Goal: Task Accomplishment & Management: Manage account settings

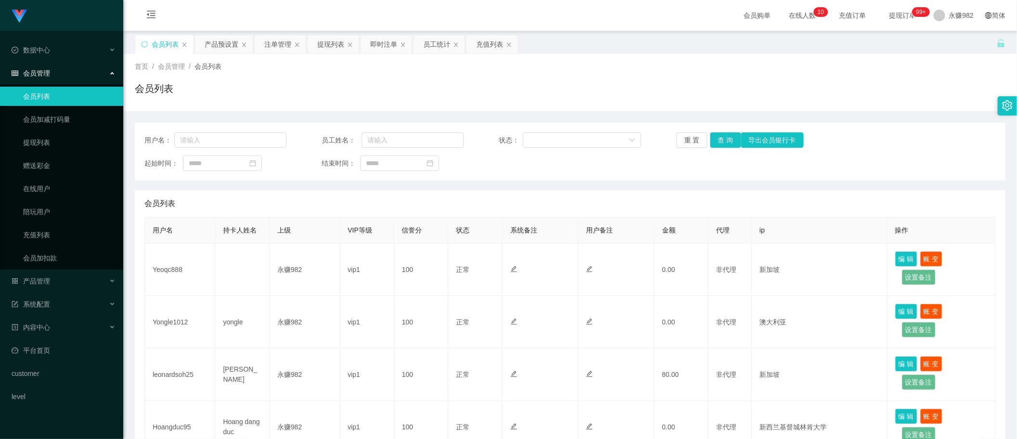
click at [713, 140] on button "查 询" at bounding box center [725, 139] width 31 height 15
click at [487, 45] on div "充值列表" at bounding box center [489, 44] width 27 height 18
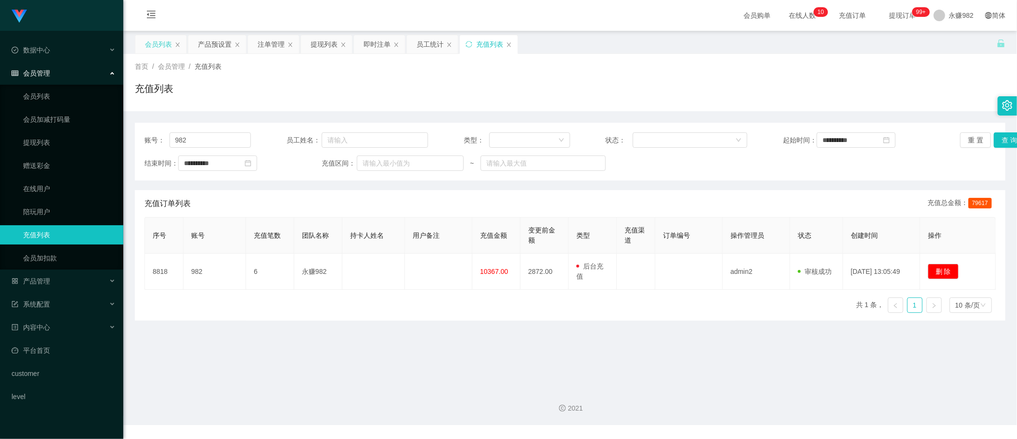
click at [162, 50] on div "会员列表" at bounding box center [158, 44] width 27 height 18
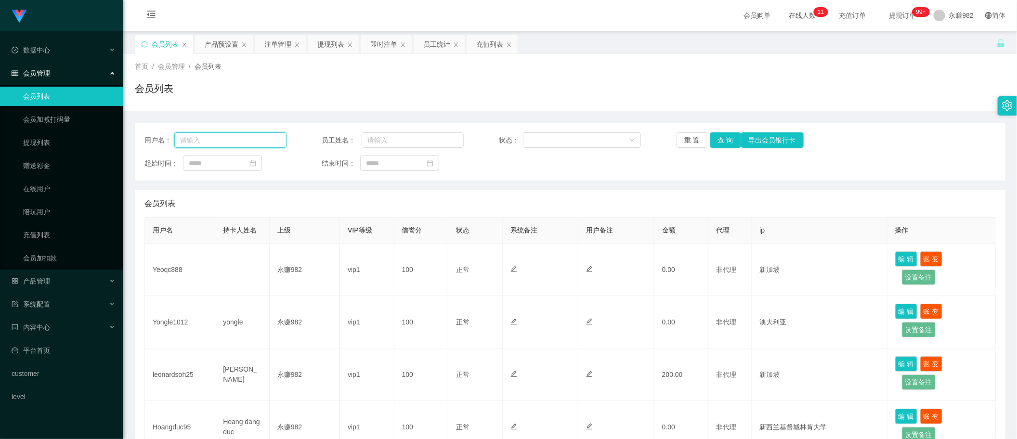
click at [220, 134] on input "text" at bounding box center [230, 139] width 112 height 15
paste input "91119433"
type input "91119433"
click at [730, 142] on button "查 询" at bounding box center [725, 139] width 31 height 15
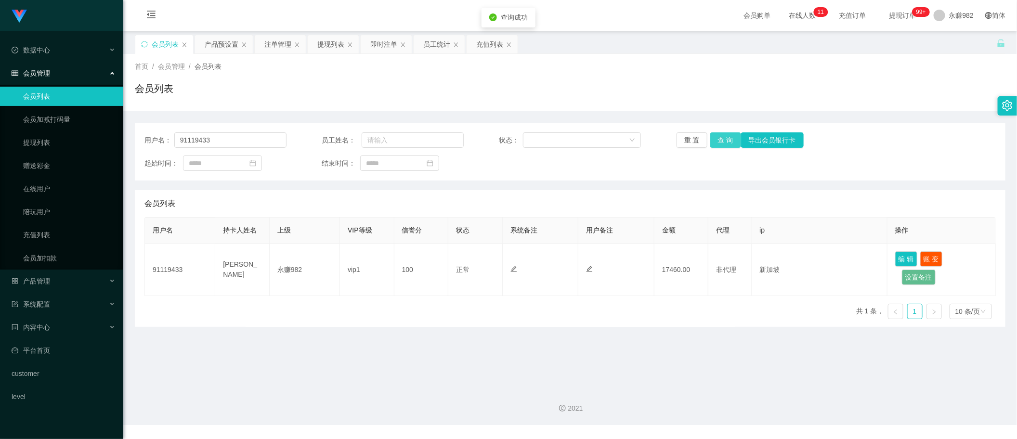
click at [730, 142] on button "查 询" at bounding box center [725, 139] width 31 height 15
click at [215, 49] on div "产品预设置" at bounding box center [222, 44] width 34 height 18
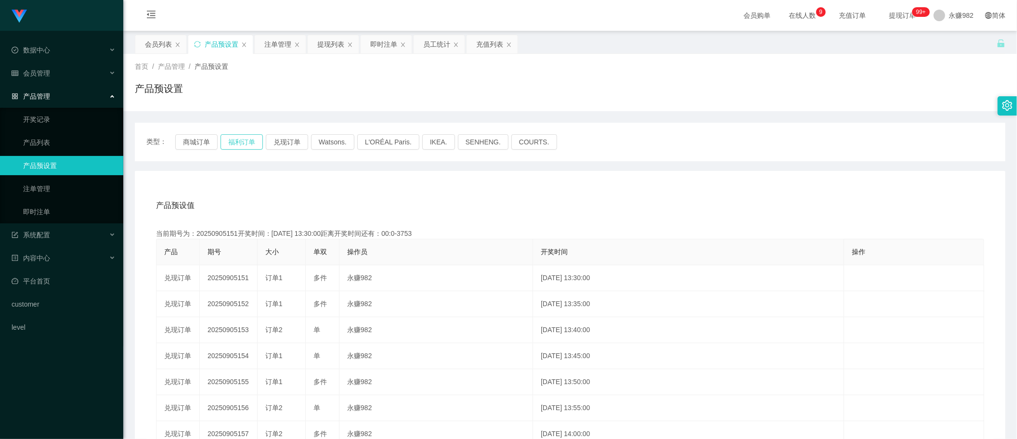
click at [238, 143] on button "福利订单" at bounding box center [241, 141] width 42 height 15
click at [277, 46] on div "注单管理" at bounding box center [277, 44] width 27 height 18
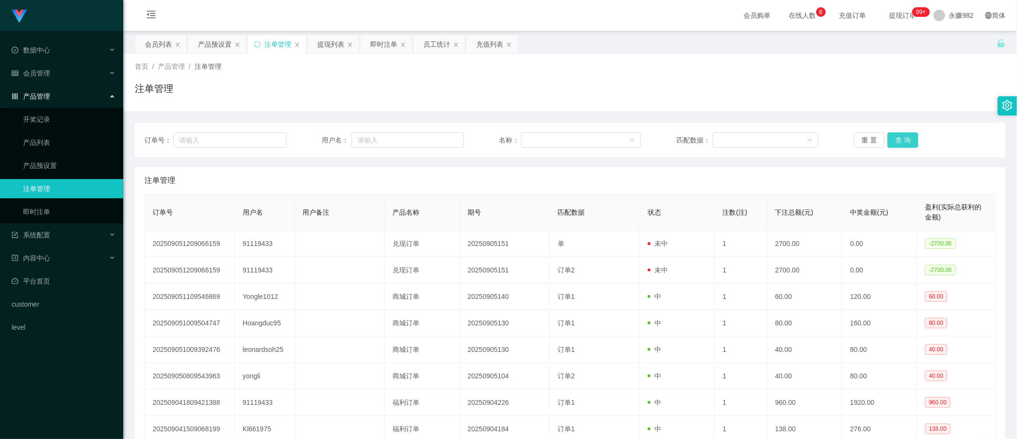
click at [892, 140] on button "查 询" at bounding box center [902, 139] width 31 height 15
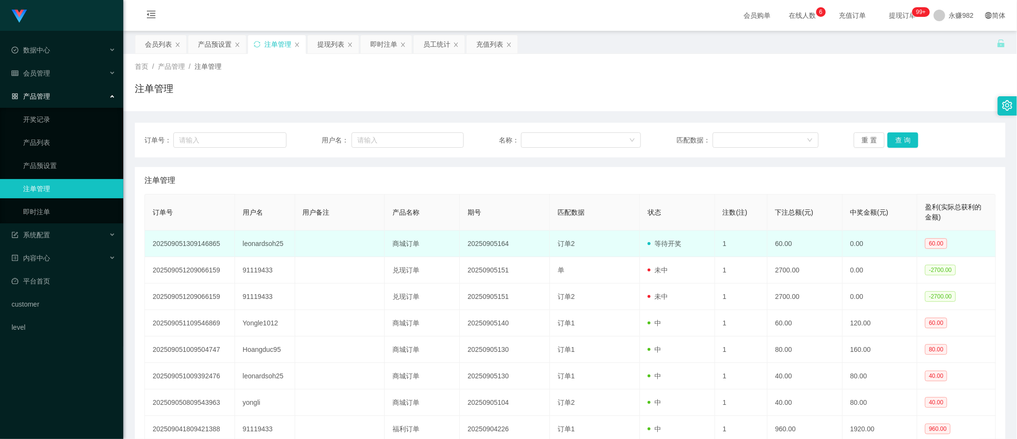
click at [633, 233] on td "订单2" at bounding box center [595, 244] width 90 height 26
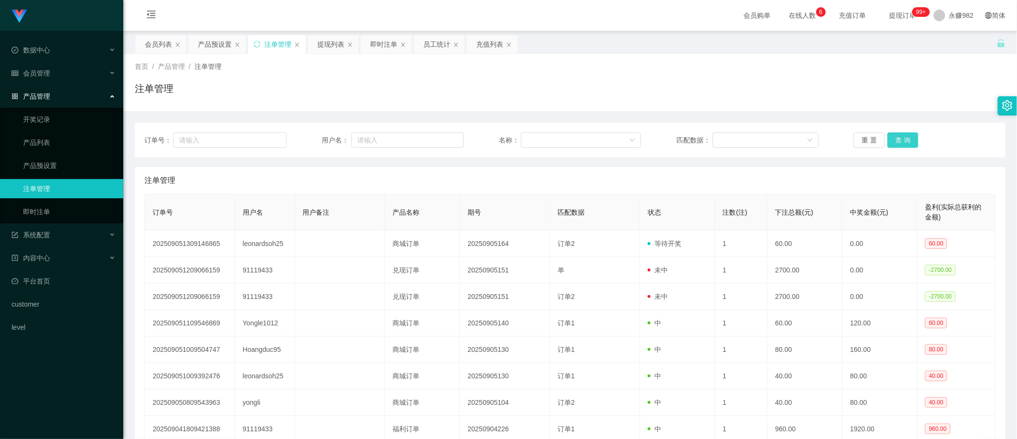
click at [894, 143] on button "查 询" at bounding box center [902, 139] width 31 height 15
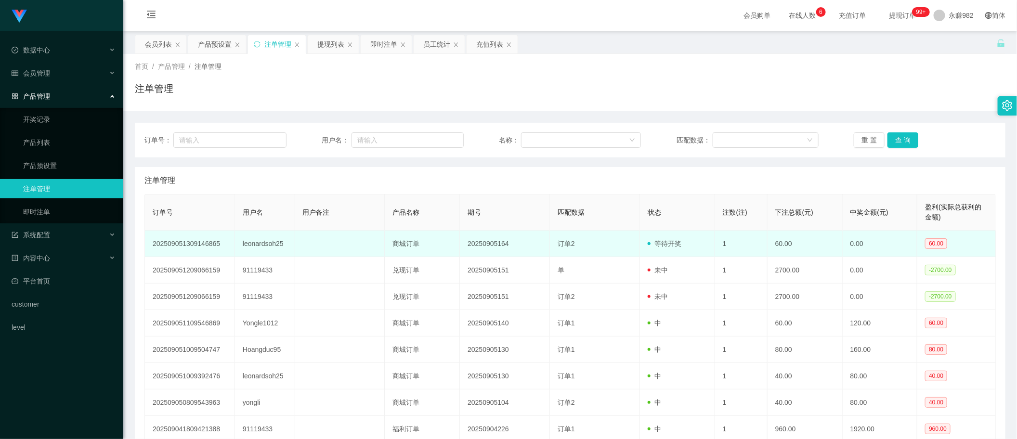
click at [588, 248] on td "订单2" at bounding box center [595, 244] width 90 height 26
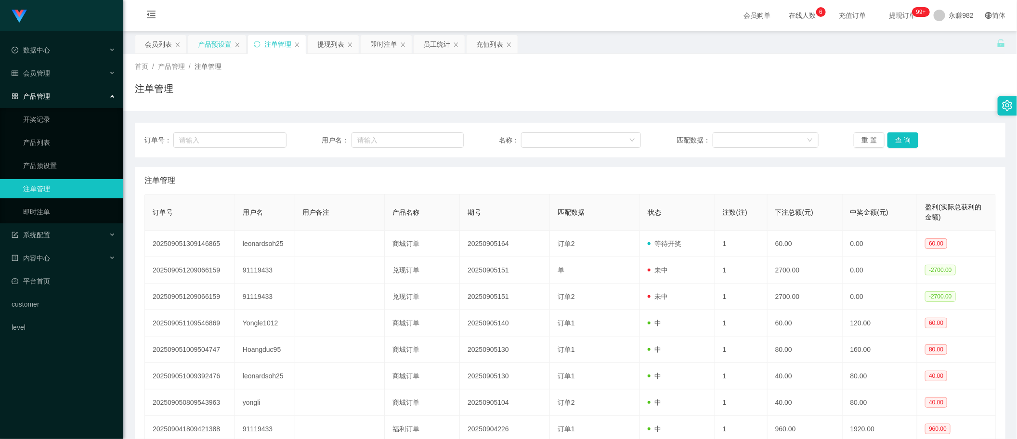
click at [196, 47] on div "产品预设置" at bounding box center [217, 44] width 58 height 18
click at [220, 47] on div "产品预设置" at bounding box center [215, 44] width 34 height 18
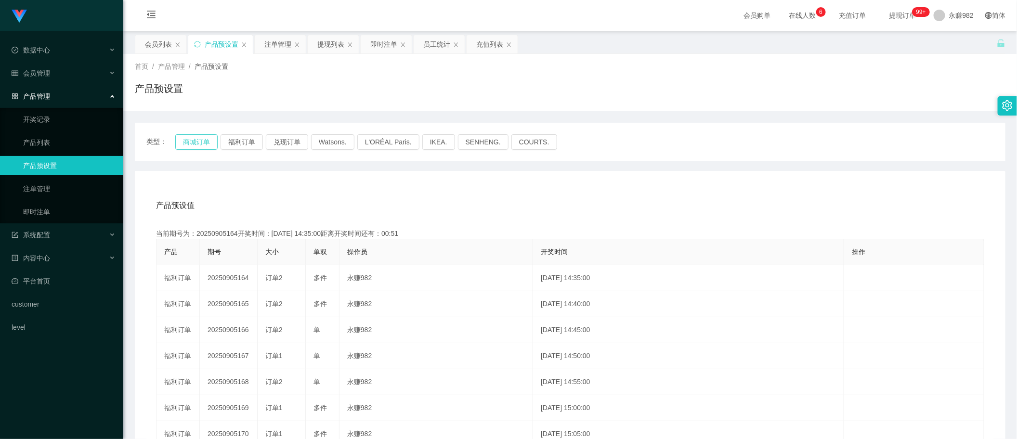
click at [193, 141] on button "商城订单" at bounding box center [196, 141] width 42 height 15
click at [204, 141] on button "商城订单" at bounding box center [196, 141] width 42 height 15
click at [284, 52] on div "注单管理" at bounding box center [277, 44] width 27 height 18
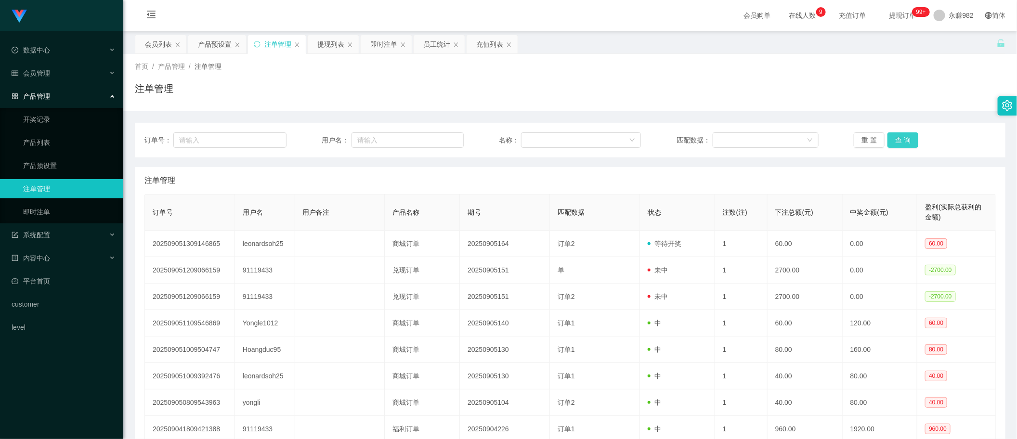
click at [902, 138] on button "查 询" at bounding box center [902, 139] width 31 height 15
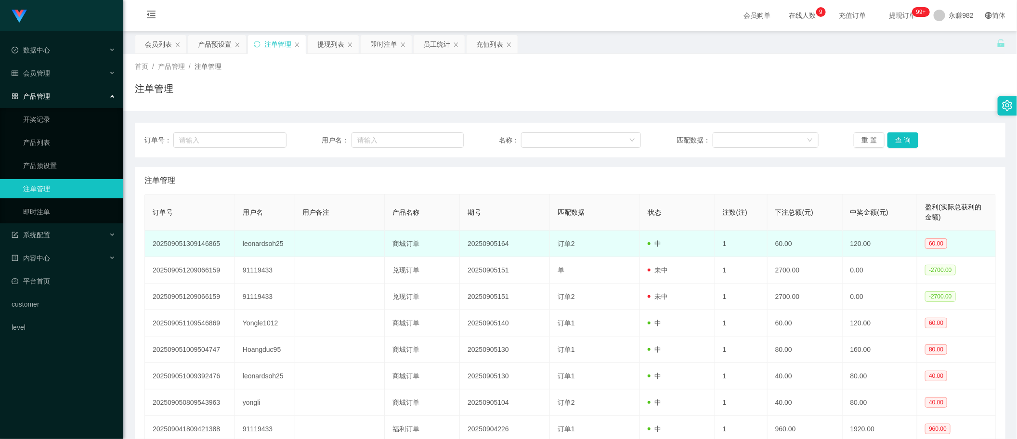
click at [261, 244] on td "leonardsoh25" at bounding box center [265, 244] width 60 height 26
copy td "leonardsoh25"
click at [271, 242] on td "leonardsoh25" at bounding box center [265, 244] width 60 height 26
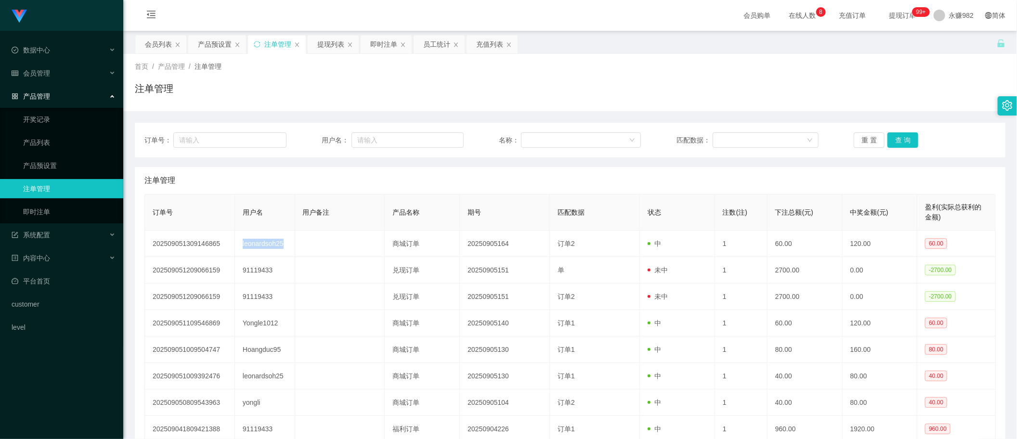
drag, startPoint x: 639, startPoint y: 75, endPoint x: 773, endPoint y: 11, distance: 148.2
click at [639, 75] on div "首页 / 产品管理 / 注单管理 / 注单管理" at bounding box center [570, 83] width 870 height 42
click at [891, 140] on button "查 询" at bounding box center [902, 139] width 31 height 15
click at [425, 41] on div "员工统计" at bounding box center [436, 44] width 27 height 18
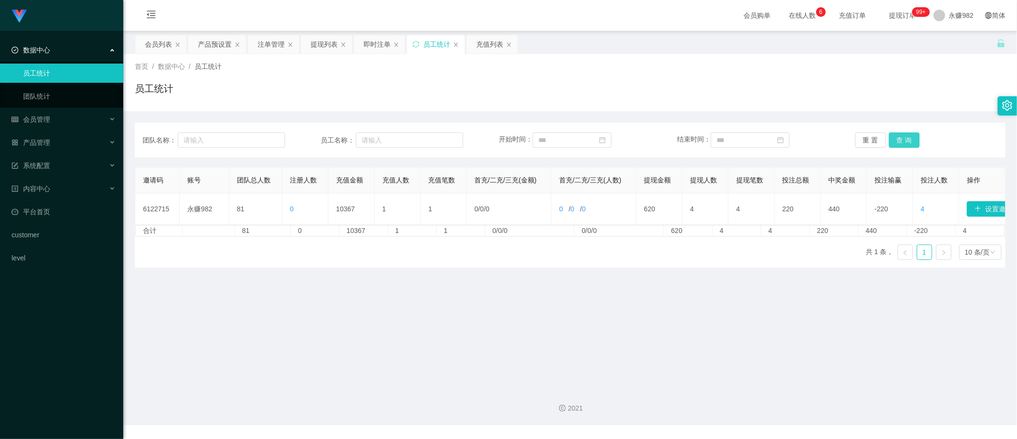
click at [896, 138] on button "查 询" at bounding box center [904, 139] width 31 height 15
click at [148, 41] on div "会员列表" at bounding box center [158, 44] width 27 height 18
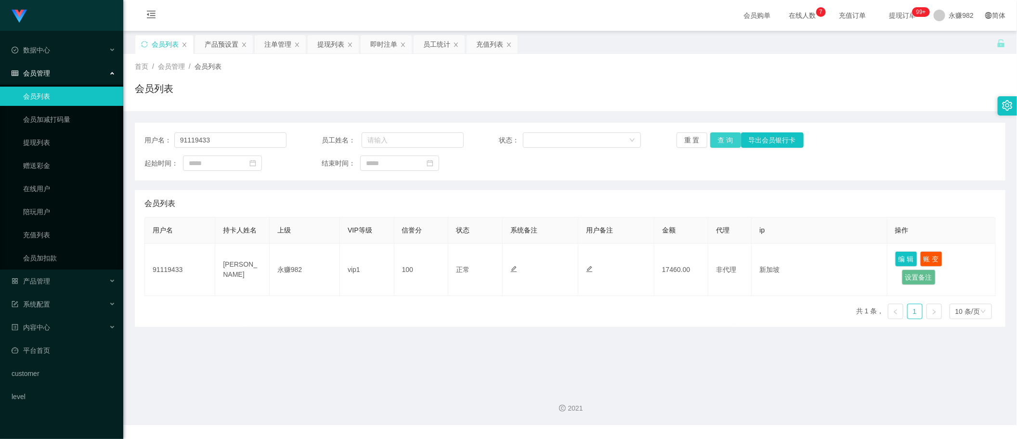
click at [723, 142] on button "查 询" at bounding box center [725, 139] width 31 height 15
click at [222, 135] on input "91119433" at bounding box center [230, 139] width 112 height 15
click at [719, 141] on button "查 询" at bounding box center [725, 139] width 31 height 15
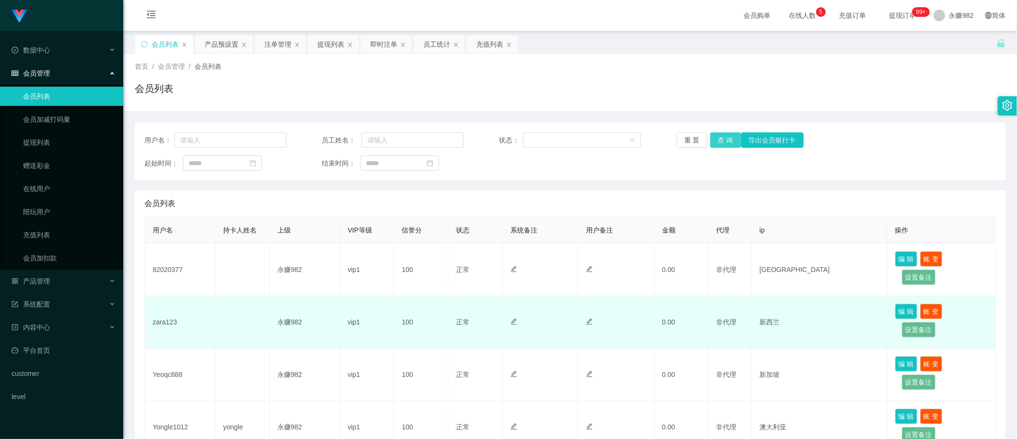
scroll to position [60, 0]
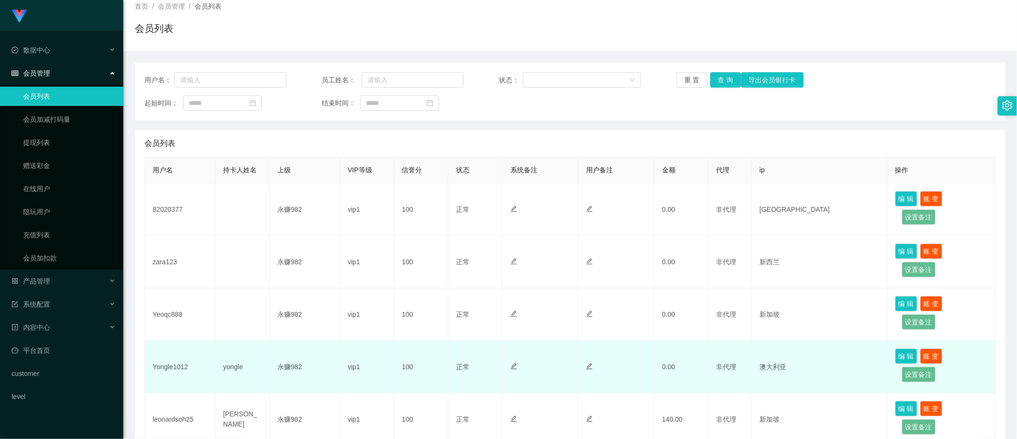
click at [759, 366] on td "澳大利亚" at bounding box center [818, 367] width 135 height 52
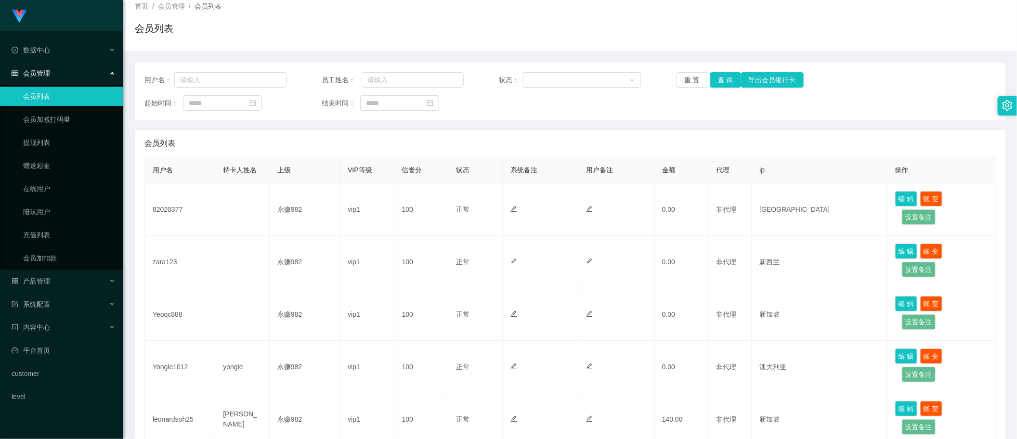
click at [854, 132] on div "会员列表" at bounding box center [569, 143] width 851 height 27
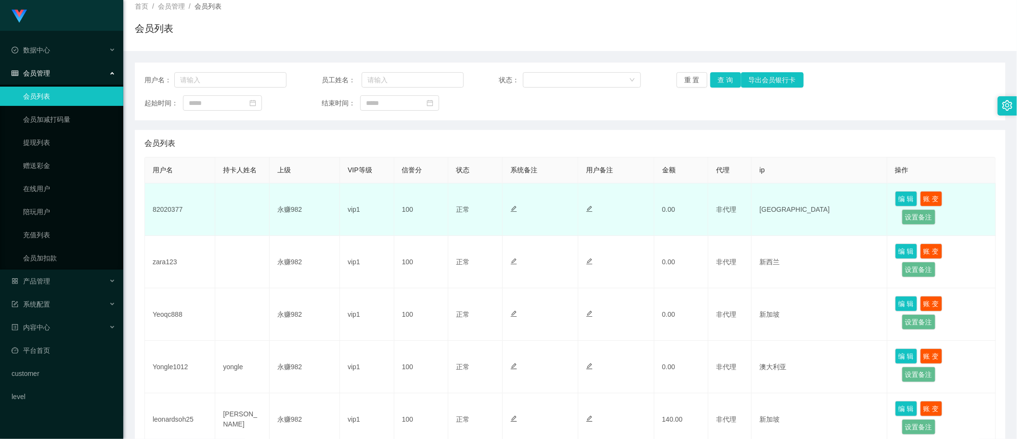
click at [373, 225] on td "vip1" at bounding box center [367, 209] width 54 height 52
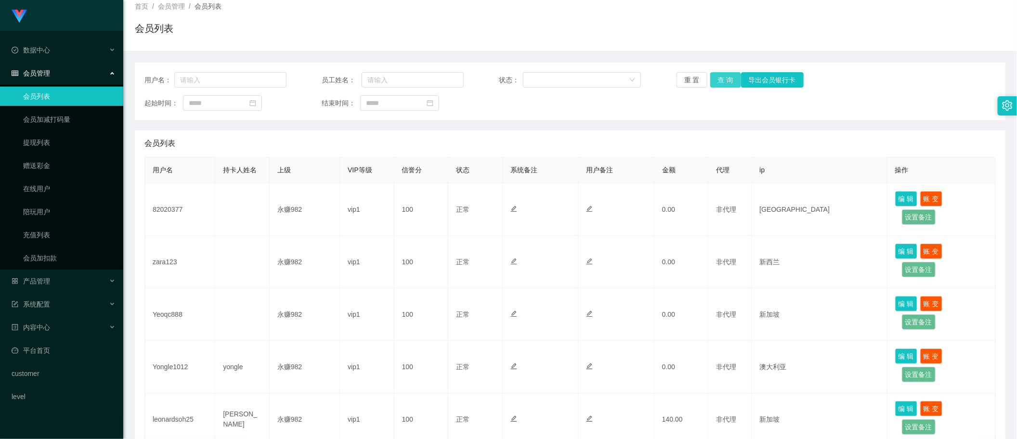
click at [716, 85] on button "查 询" at bounding box center [725, 79] width 31 height 15
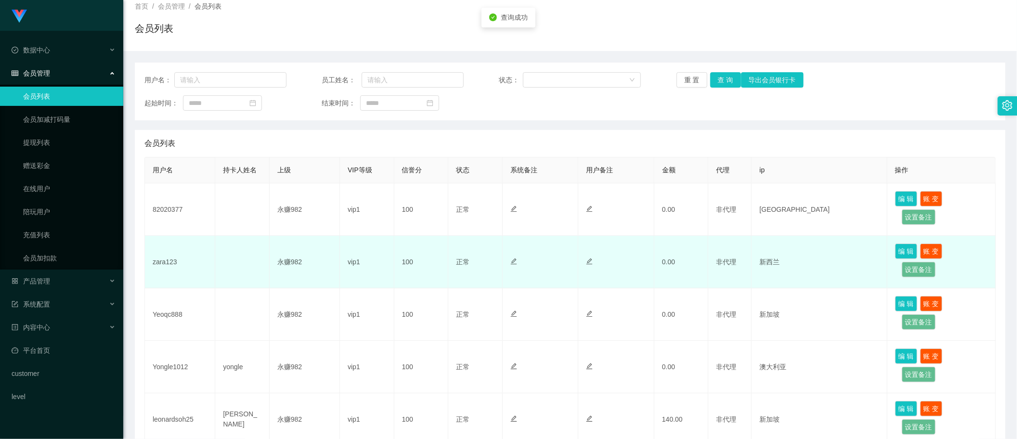
click at [167, 266] on td "zara123" at bounding box center [180, 262] width 70 height 52
copy td "zara123"
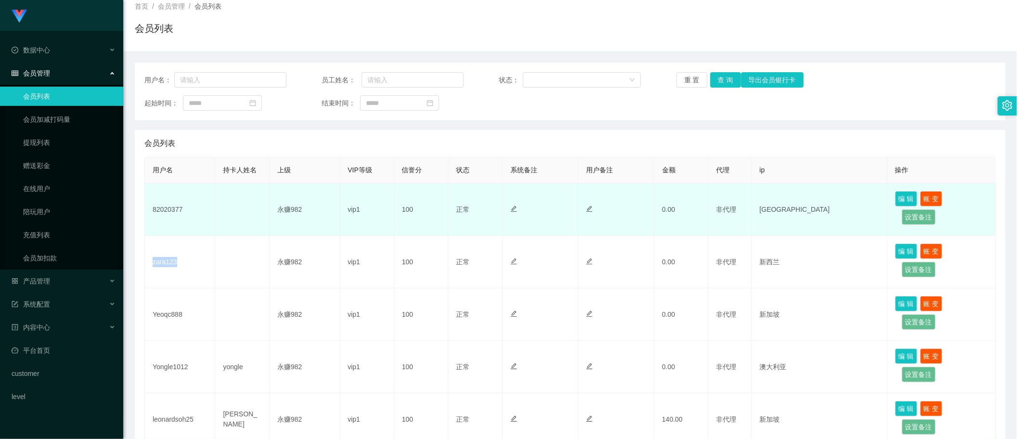
click at [174, 209] on td "82020377" at bounding box center [180, 209] width 70 height 52
copy td "82020377"
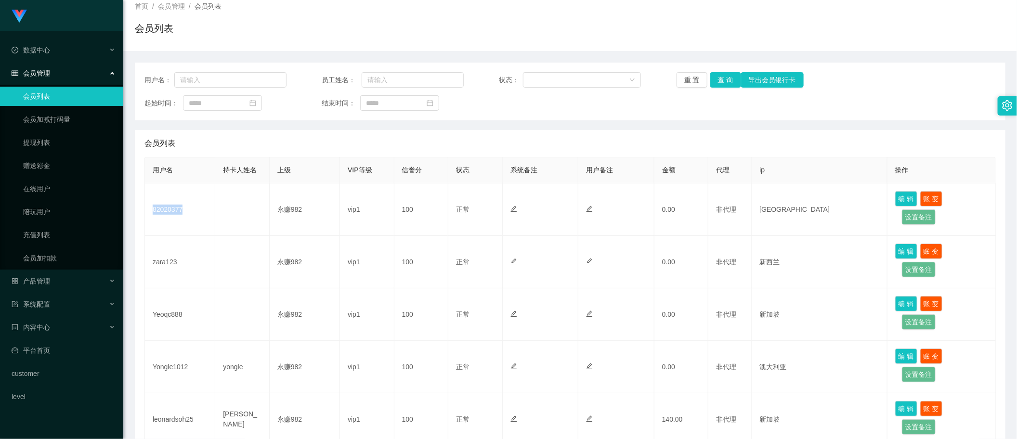
drag, startPoint x: 585, startPoint y: 107, endPoint x: 604, endPoint y: 99, distance: 20.7
click at [585, 107] on div "起始时间： 结束时间：" at bounding box center [569, 102] width 851 height 15
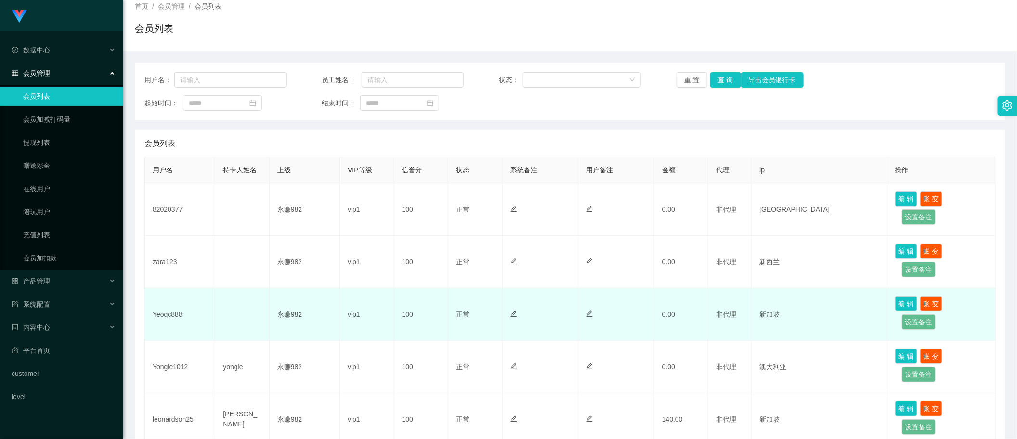
click at [167, 316] on td "Yeoqc888" at bounding box center [180, 314] width 70 height 52
copy td "Yeoqc888"
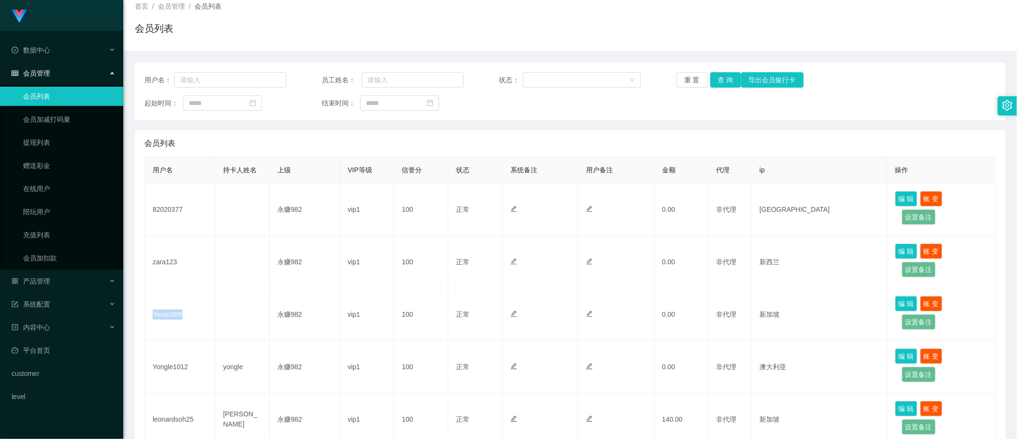
click at [413, 134] on div "会员列表" at bounding box center [569, 143] width 851 height 27
click at [717, 80] on button "查 询" at bounding box center [725, 79] width 31 height 15
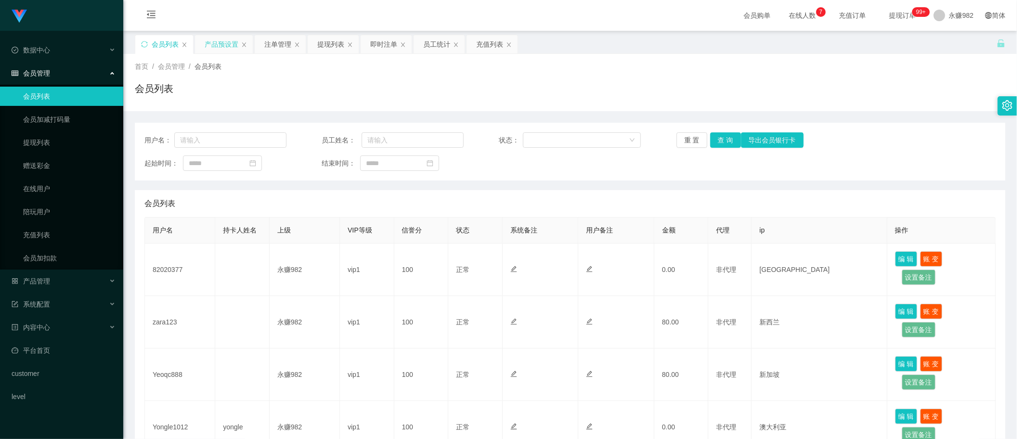
click at [220, 40] on div "产品预设置" at bounding box center [222, 44] width 34 height 18
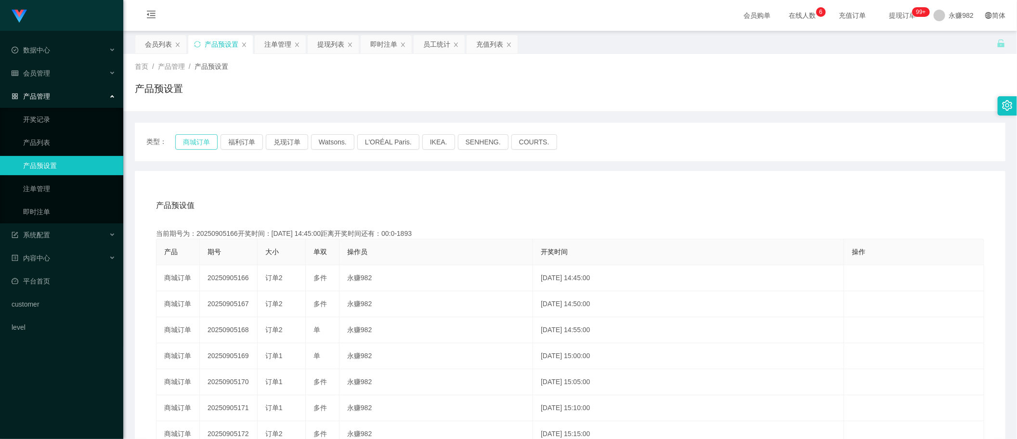
click at [191, 142] on button "商城订单" at bounding box center [196, 141] width 42 height 15
click at [186, 143] on button "商城订单" at bounding box center [196, 141] width 42 height 15
click at [277, 45] on div "注单管理" at bounding box center [277, 44] width 27 height 18
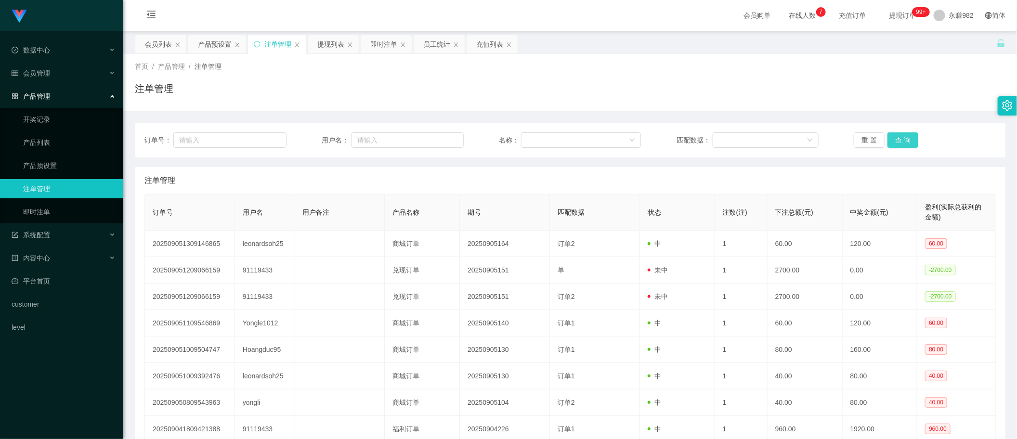
click at [905, 142] on button "查 询" at bounding box center [902, 139] width 31 height 15
click at [326, 170] on div "注单管理" at bounding box center [569, 180] width 851 height 27
click at [903, 142] on button "查 询" at bounding box center [902, 139] width 31 height 15
click at [891, 135] on button "查 询" at bounding box center [902, 139] width 31 height 15
click at [902, 131] on div "订单号： 用户名： 名称： 匹配数据： 重 置 查 询" at bounding box center [570, 140] width 870 height 35
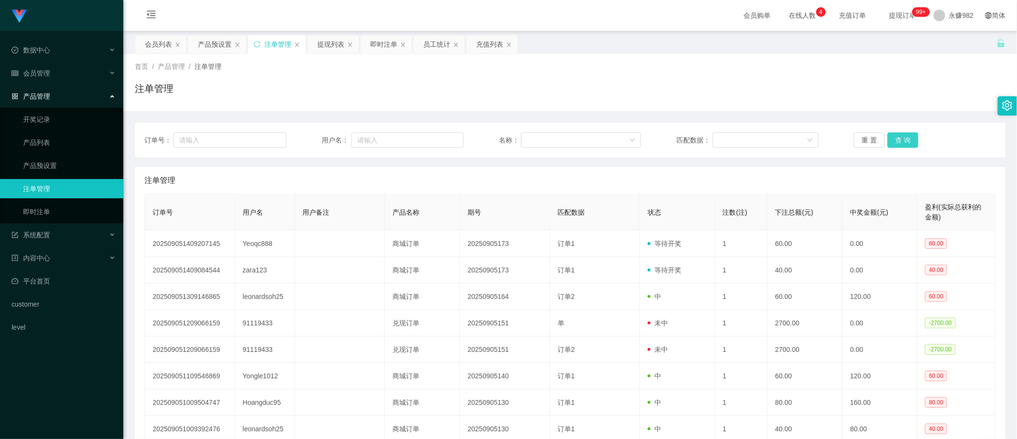
click at [901, 141] on button "查 询" at bounding box center [902, 139] width 31 height 15
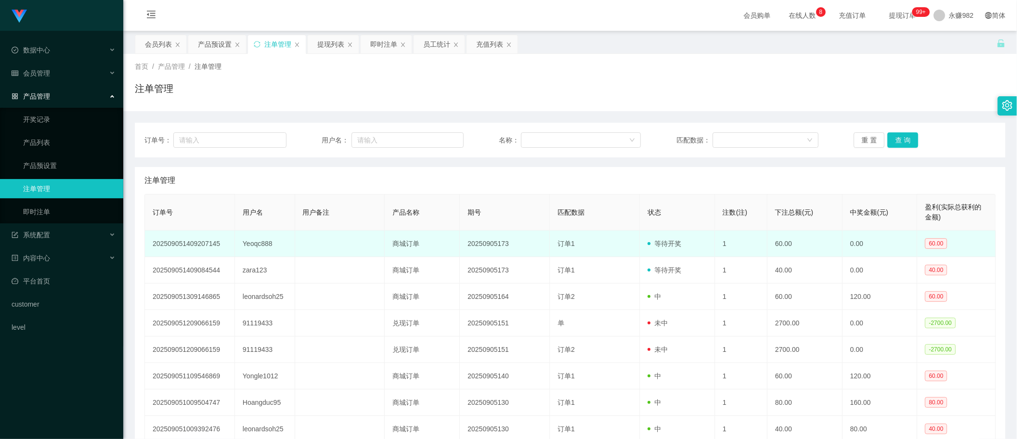
click at [651, 237] on td "等待开奖" at bounding box center [677, 244] width 75 height 26
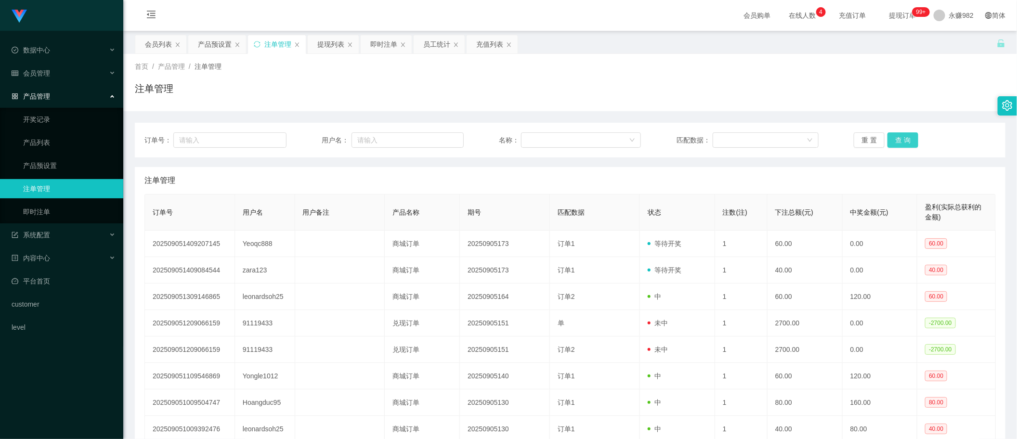
click at [892, 139] on button "查 询" at bounding box center [902, 139] width 31 height 15
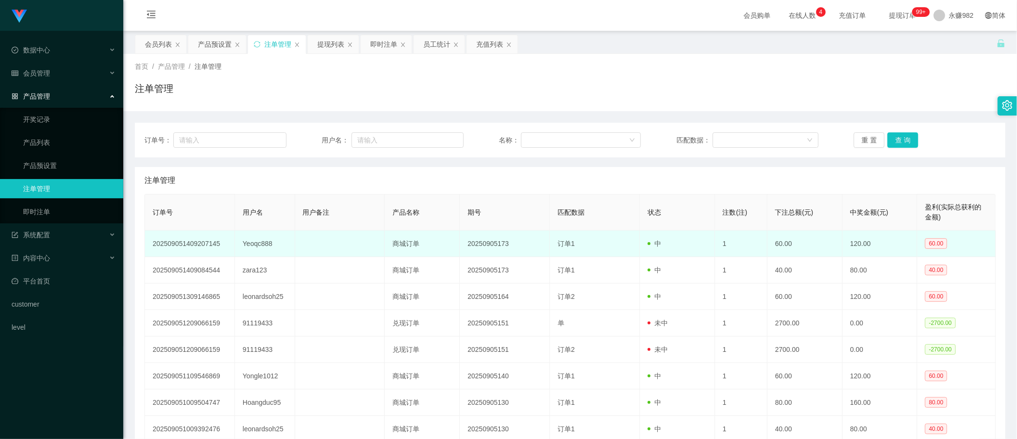
click at [249, 240] on td "Yeoqc888" at bounding box center [265, 244] width 60 height 26
copy td "Yeoqc888"
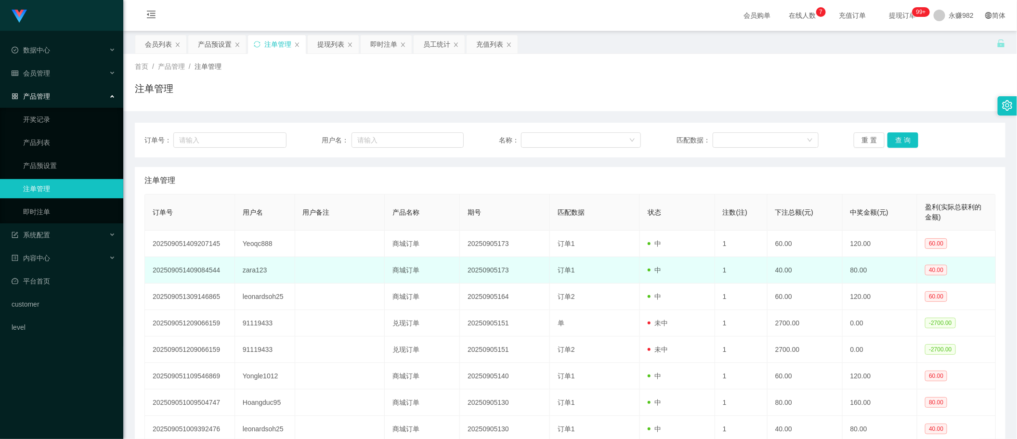
click at [406, 266] on td "商城订单" at bounding box center [422, 270] width 75 height 26
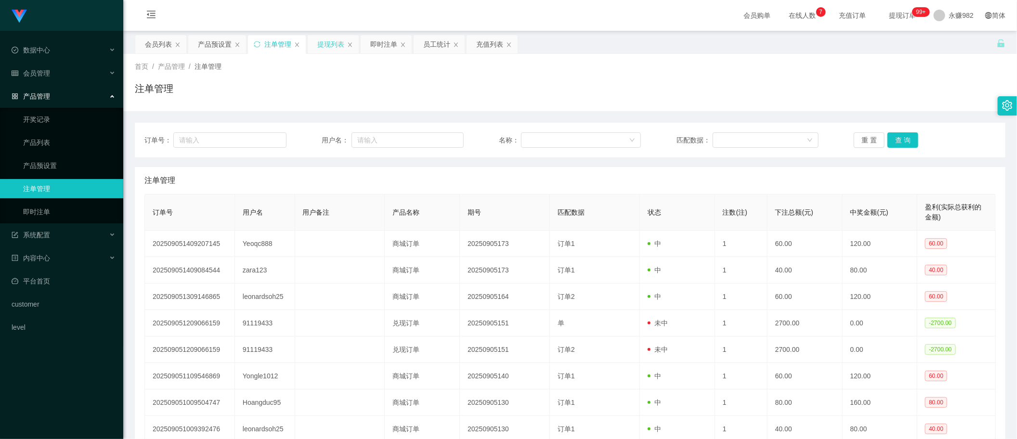
click at [326, 44] on div "提现列表" at bounding box center [330, 44] width 27 height 18
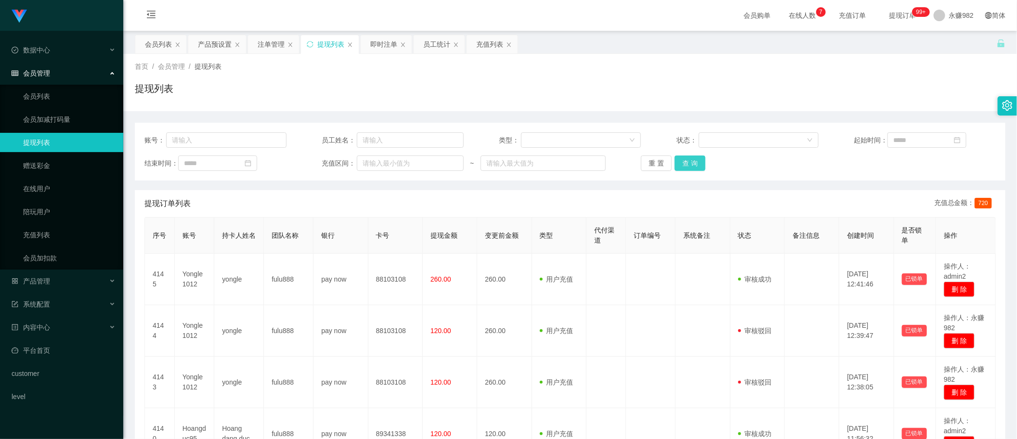
click at [689, 164] on button "查 询" at bounding box center [689, 162] width 31 height 15
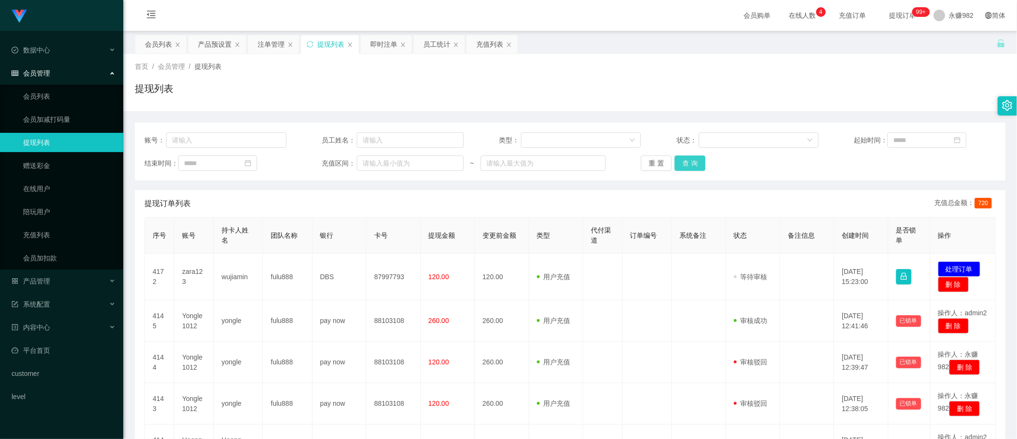
click at [693, 161] on button "查 询" at bounding box center [689, 162] width 31 height 15
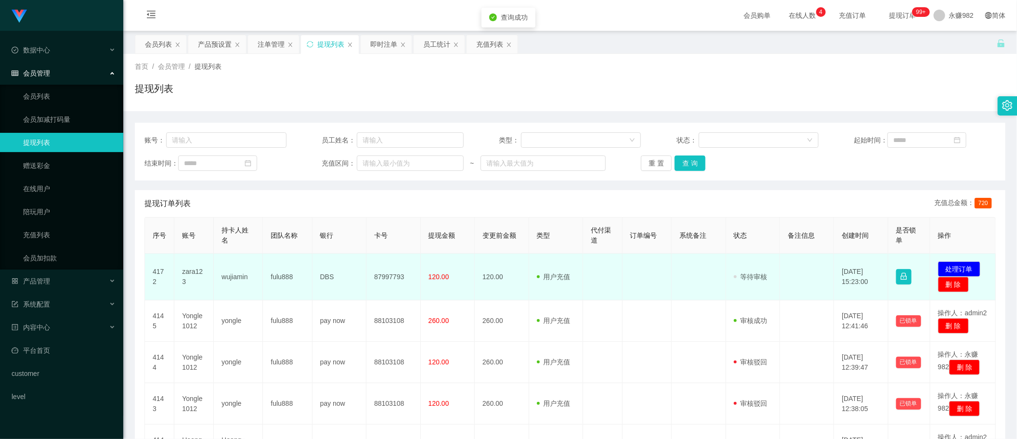
click at [227, 277] on td "wujiamin" at bounding box center [238, 277] width 49 height 47
copy td "wujiamin"
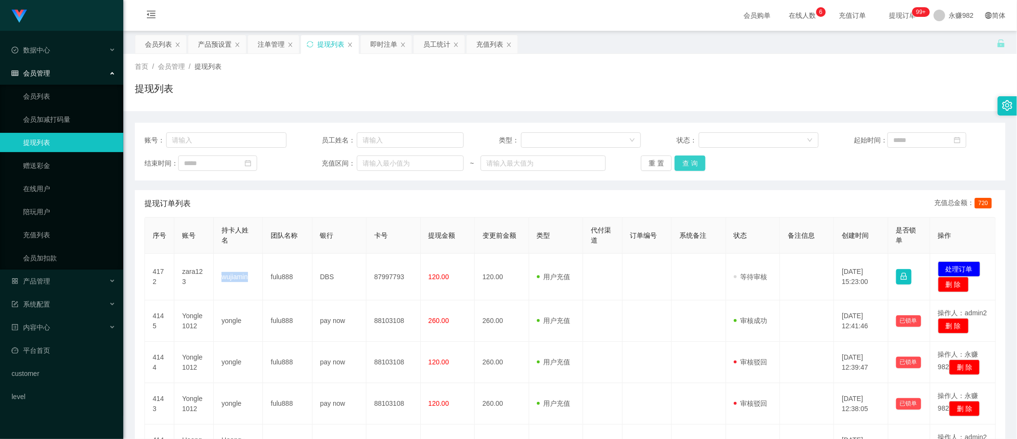
click at [684, 166] on button "查 询" at bounding box center [689, 162] width 31 height 15
click at [691, 162] on button "查 询" at bounding box center [689, 162] width 31 height 15
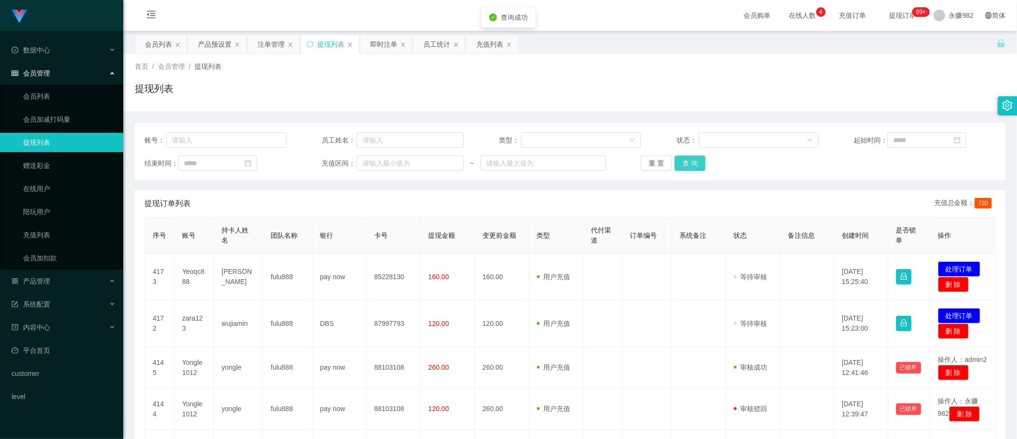
click at [691, 162] on button "查 询" at bounding box center [689, 162] width 31 height 15
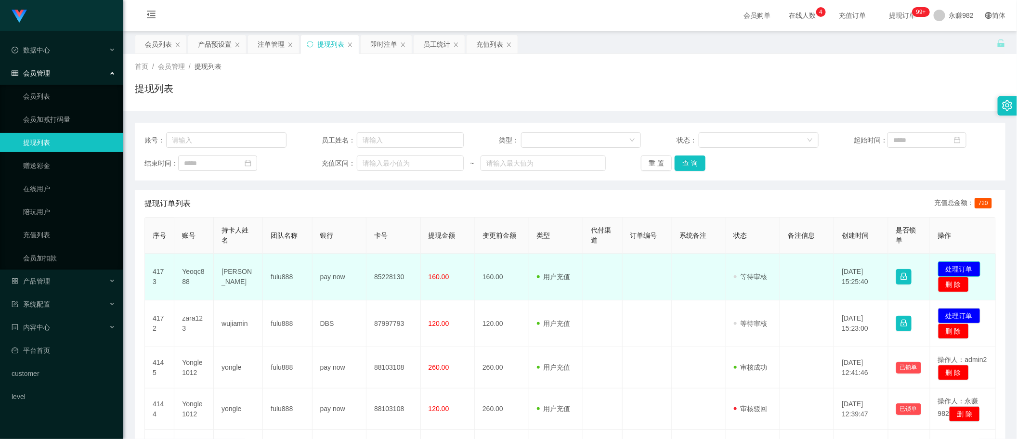
click at [961, 270] on button "处理订单" at bounding box center [959, 268] width 42 height 15
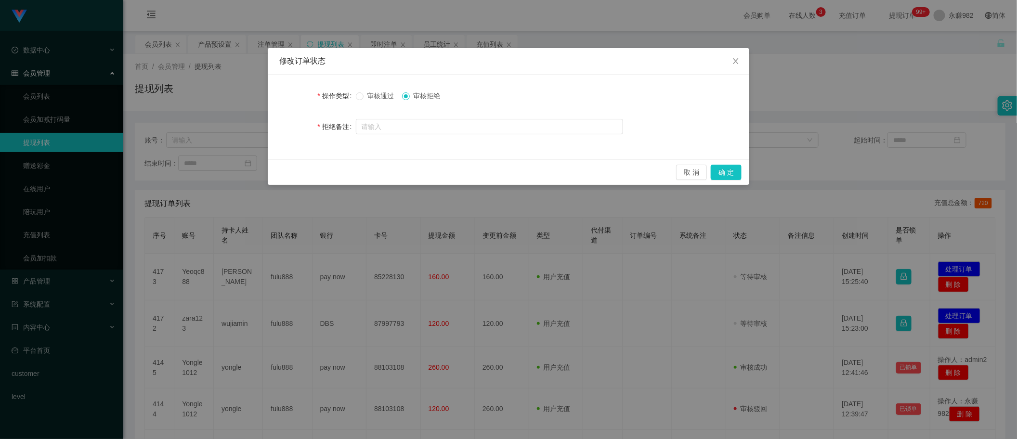
click at [440, 97] on span "审核拒绝" at bounding box center [427, 96] width 35 height 8
click at [717, 171] on button "确 定" at bounding box center [726, 172] width 31 height 15
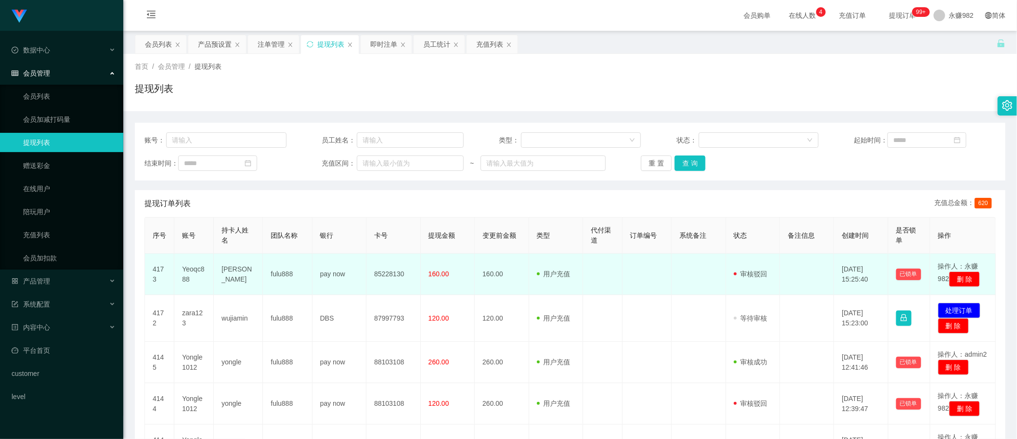
click at [189, 275] on td "Yeoqc888" at bounding box center [193, 274] width 39 height 41
copy td "Yeoqc888"
click at [617, 276] on td at bounding box center [602, 274] width 39 height 41
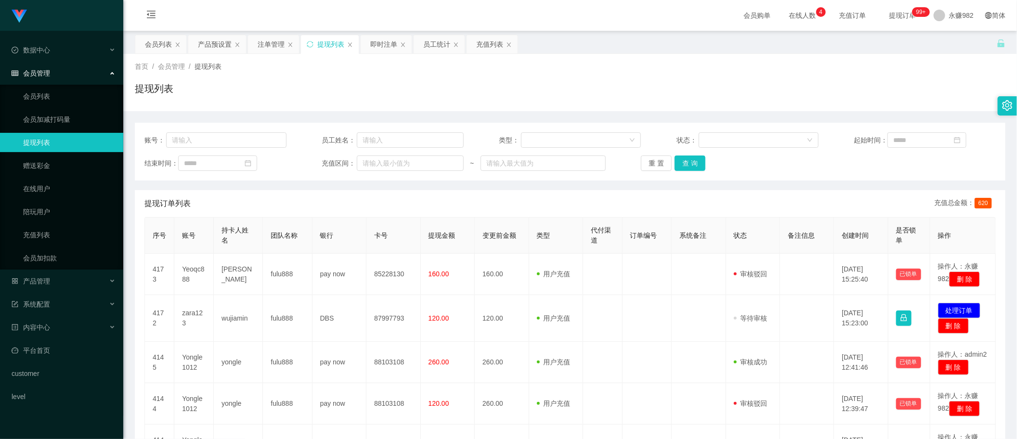
drag, startPoint x: 363, startPoint y: 207, endPoint x: 587, endPoint y: 189, distance: 225.5
click at [363, 207] on div "提现订单列表 充值总金额： 620" at bounding box center [569, 203] width 851 height 27
click at [690, 167] on button "查 询" at bounding box center [689, 162] width 31 height 15
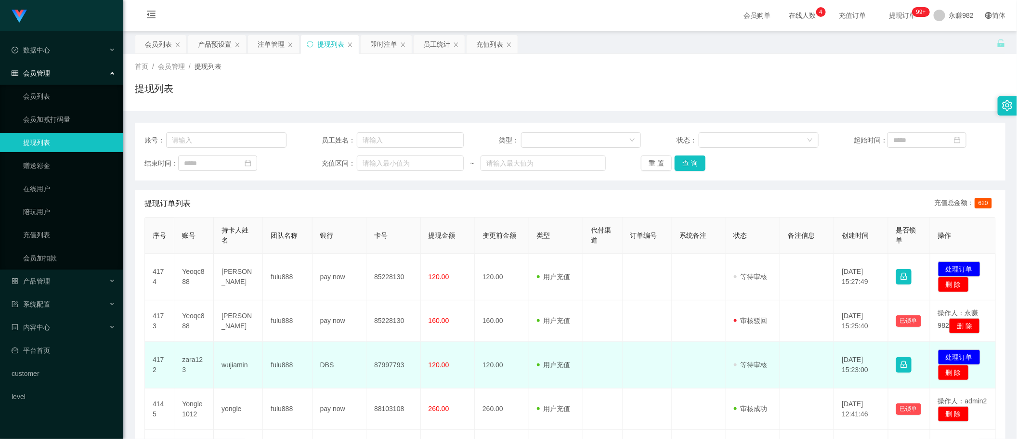
click at [230, 374] on td "wujiamin" at bounding box center [238, 365] width 49 height 47
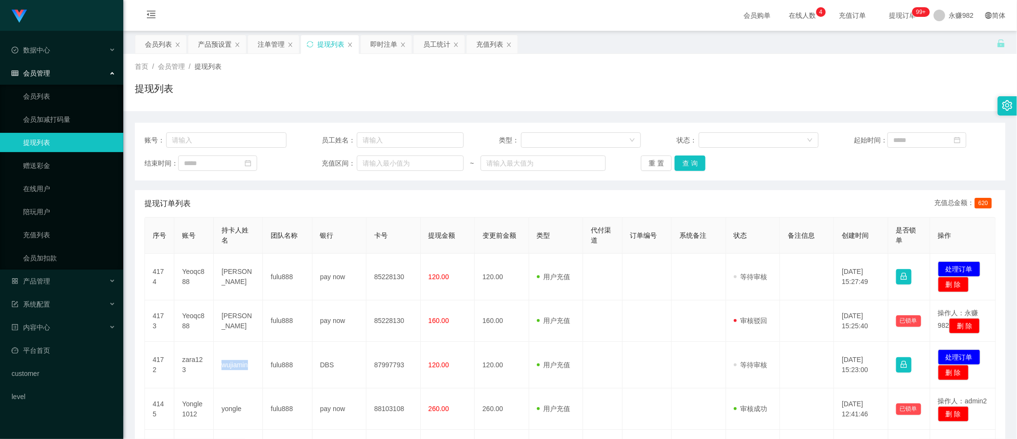
copy td "wujiamin"
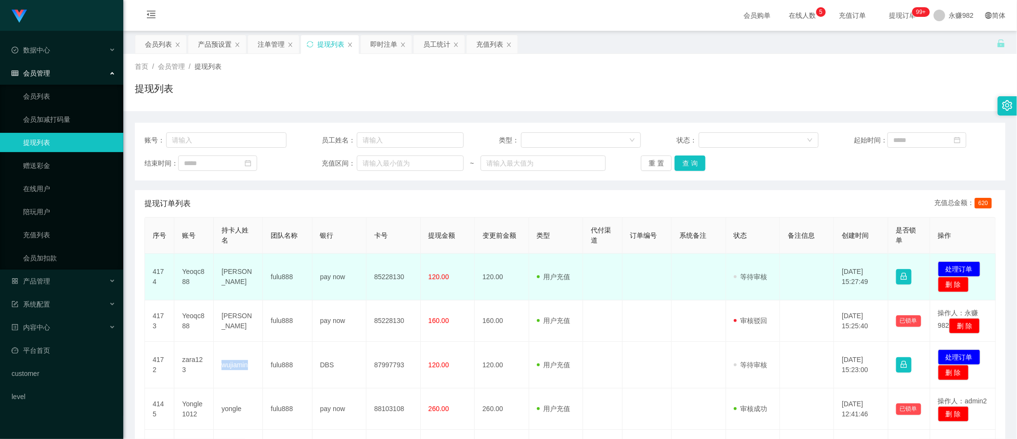
click at [513, 276] on td "120.00" at bounding box center [502, 277] width 54 height 47
click at [235, 272] on td "[PERSON_NAME]" at bounding box center [238, 277] width 49 height 47
copy td "[PERSON_NAME]"
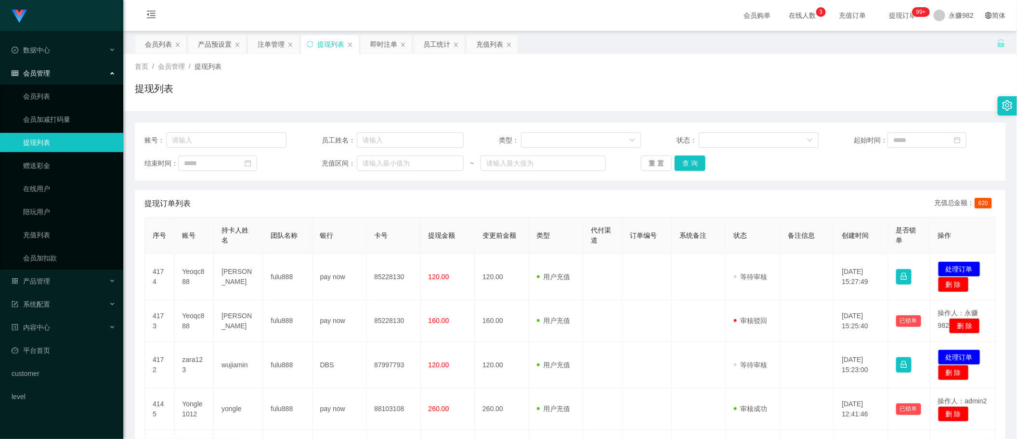
click at [529, 80] on div "首页 / 会员管理 / 提现列表 / 提现列表" at bounding box center [570, 83] width 870 height 42
click at [687, 169] on button "查 询" at bounding box center [689, 162] width 31 height 15
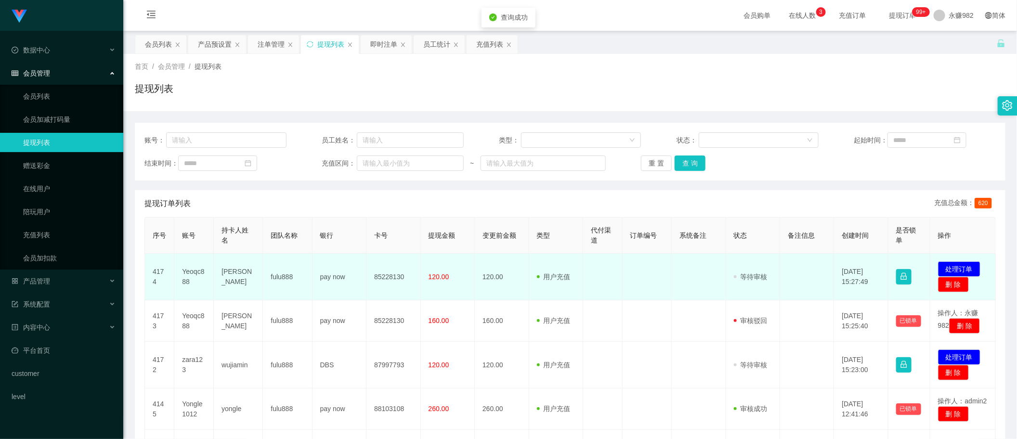
click at [196, 273] on td "Yeoqc888" at bounding box center [193, 277] width 39 height 47
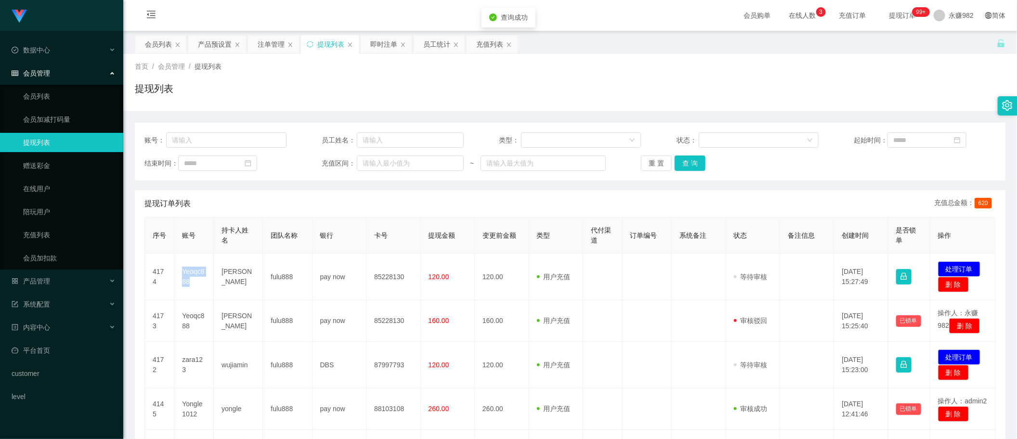
copy td "Yeoqc888"
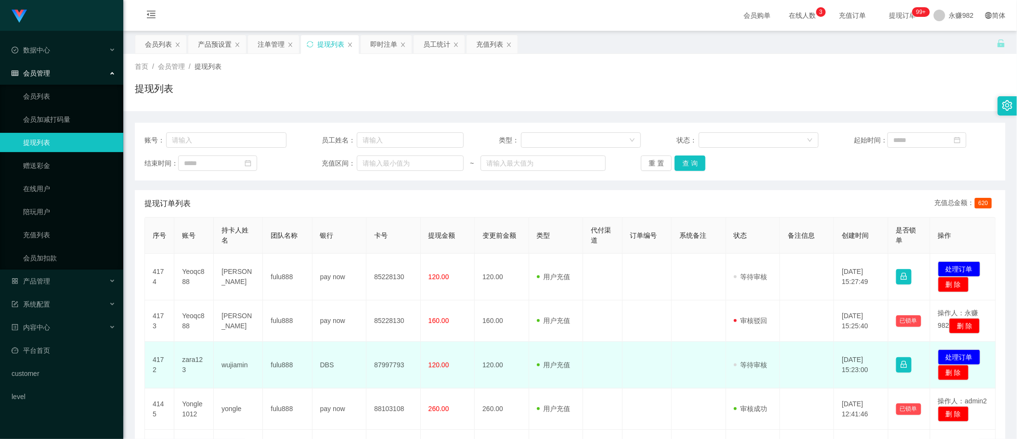
click at [196, 374] on td "zara123" at bounding box center [193, 365] width 39 height 47
click at [193, 371] on td "zara123" at bounding box center [193, 365] width 39 height 47
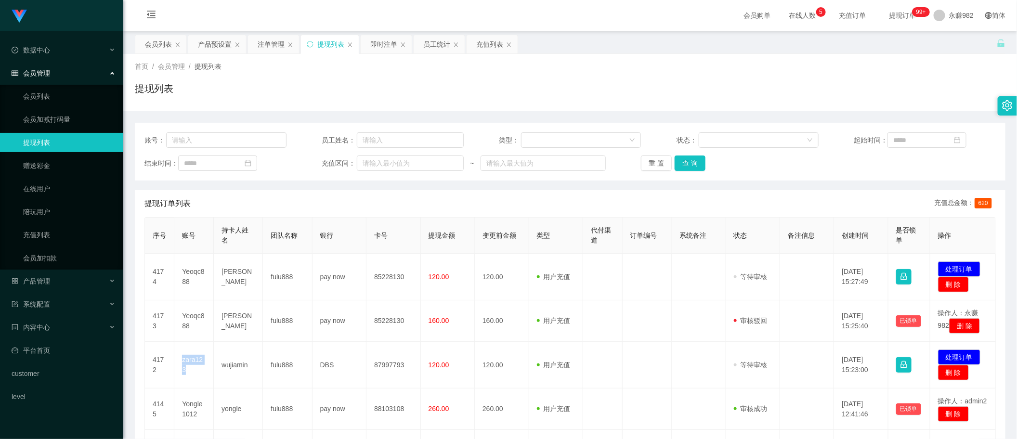
click at [581, 212] on div "提现订单列表 充值总金额： 620" at bounding box center [569, 203] width 851 height 27
click at [692, 162] on button "查 询" at bounding box center [689, 162] width 31 height 15
click at [693, 162] on button "查 询" at bounding box center [689, 162] width 31 height 15
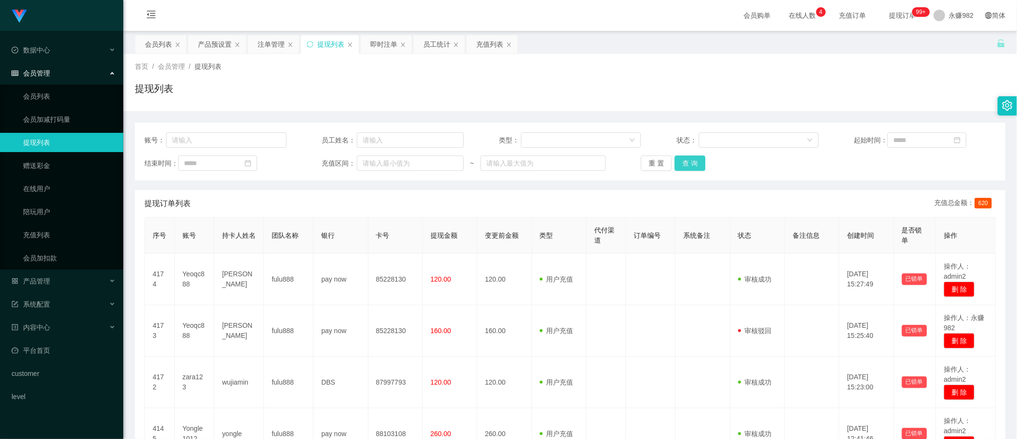
click at [685, 168] on button "查 询" at bounding box center [689, 162] width 31 height 15
click at [155, 46] on div "会员列表" at bounding box center [158, 44] width 27 height 18
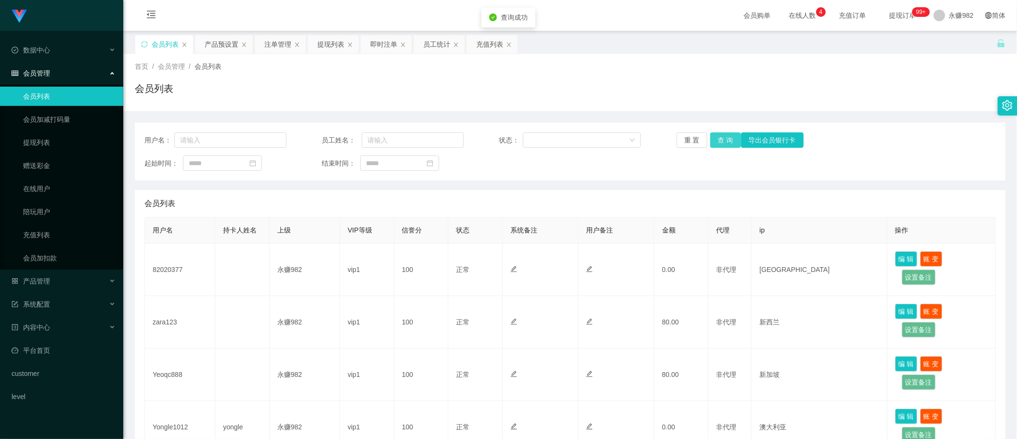
click at [715, 143] on button "查 询" at bounding box center [725, 139] width 31 height 15
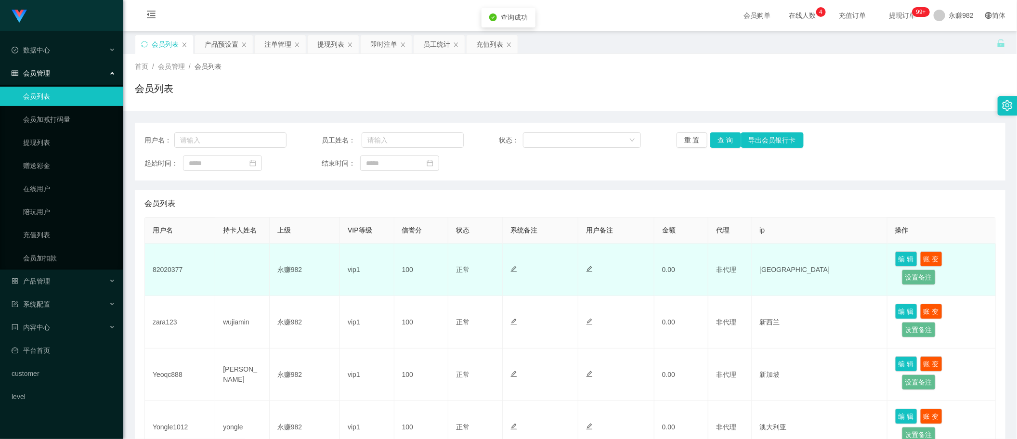
click at [176, 265] on td "82020377" at bounding box center [180, 270] width 70 height 52
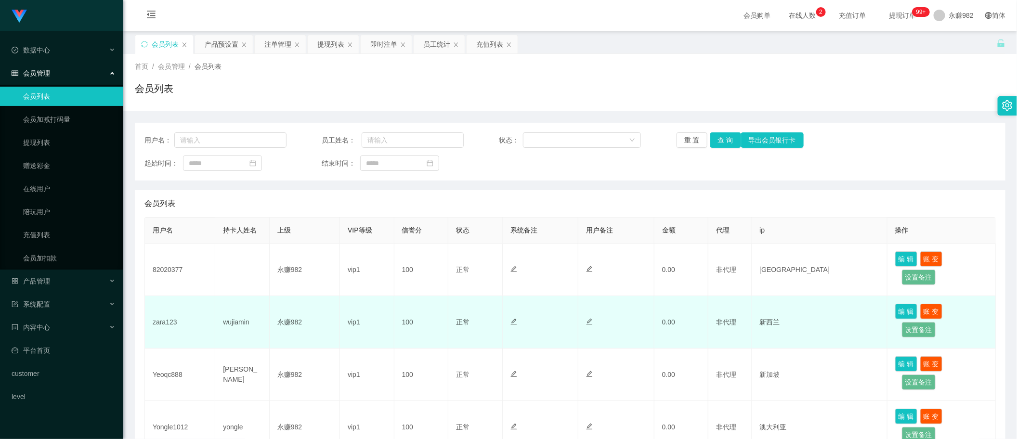
click at [369, 299] on td "vip1" at bounding box center [367, 322] width 54 height 52
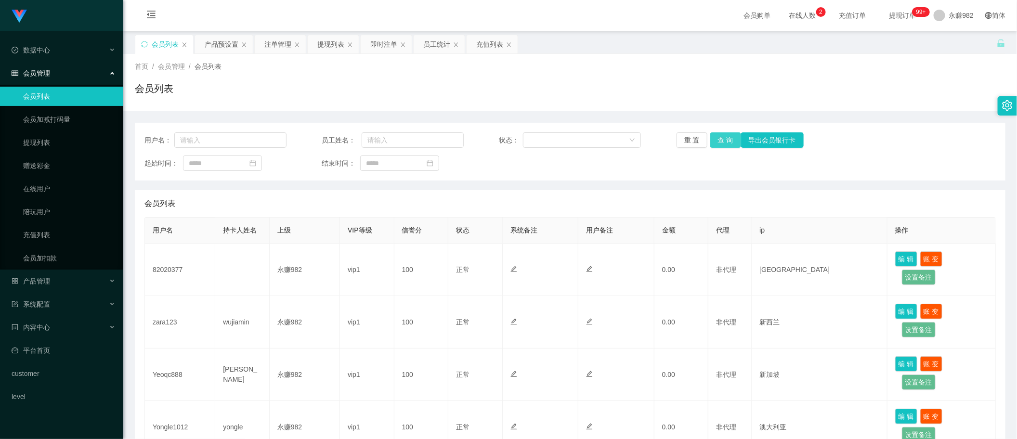
click at [721, 144] on button "查 询" at bounding box center [725, 139] width 31 height 15
click at [624, 177] on div "用户名： 员工姓名： 状态： 重 置 查 询 导出会员银行卡 起始时间： 结束时间：" at bounding box center [570, 152] width 870 height 58
click at [718, 143] on button "查 询" at bounding box center [725, 139] width 31 height 15
click at [599, 80] on div "首页 / 会员管理 / 会员列表 / 会员列表" at bounding box center [570, 83] width 870 height 42
click at [721, 136] on button "查 询" at bounding box center [725, 139] width 31 height 15
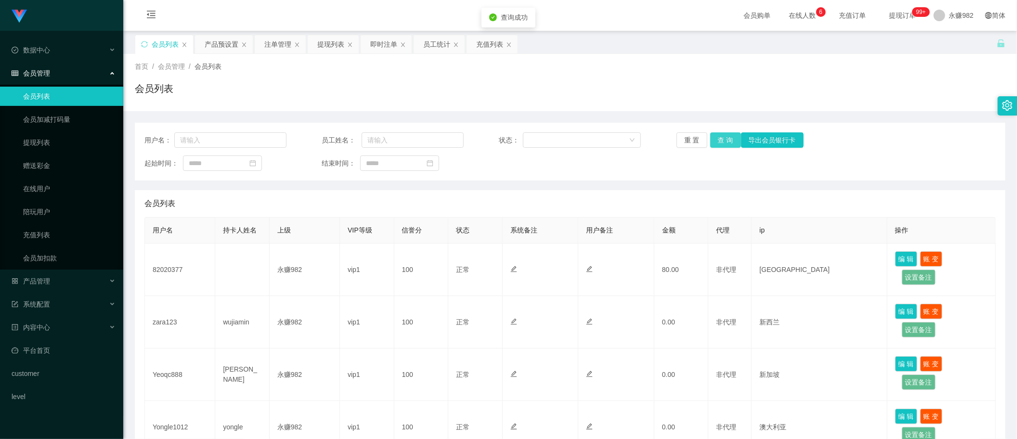
click at [723, 135] on button "查 询" at bounding box center [725, 139] width 31 height 15
click at [730, 135] on button "查 询" at bounding box center [725, 139] width 31 height 15
click at [635, 84] on div "会员列表" at bounding box center [570, 92] width 870 height 22
click at [721, 143] on button "查 询" at bounding box center [725, 139] width 31 height 15
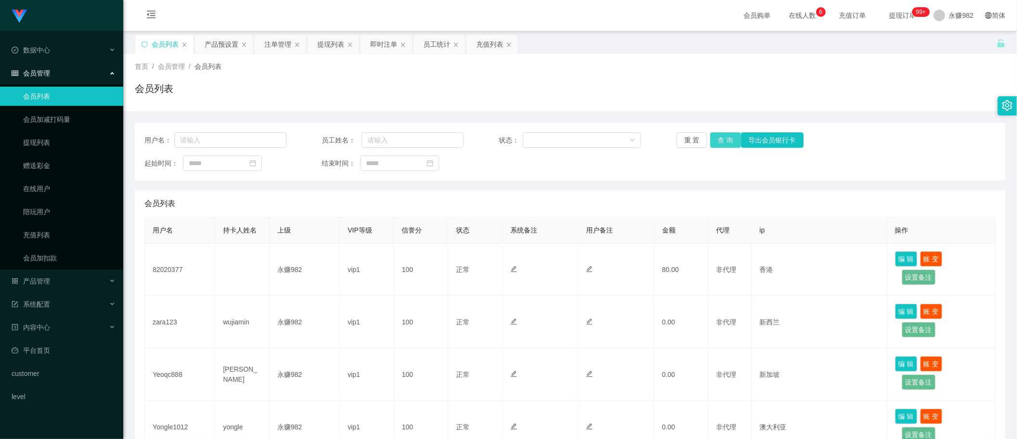
click at [720, 144] on button "查 询" at bounding box center [725, 139] width 31 height 15
click at [723, 145] on button "查 询" at bounding box center [725, 139] width 31 height 15
click at [229, 44] on div "产品预设置" at bounding box center [222, 44] width 34 height 18
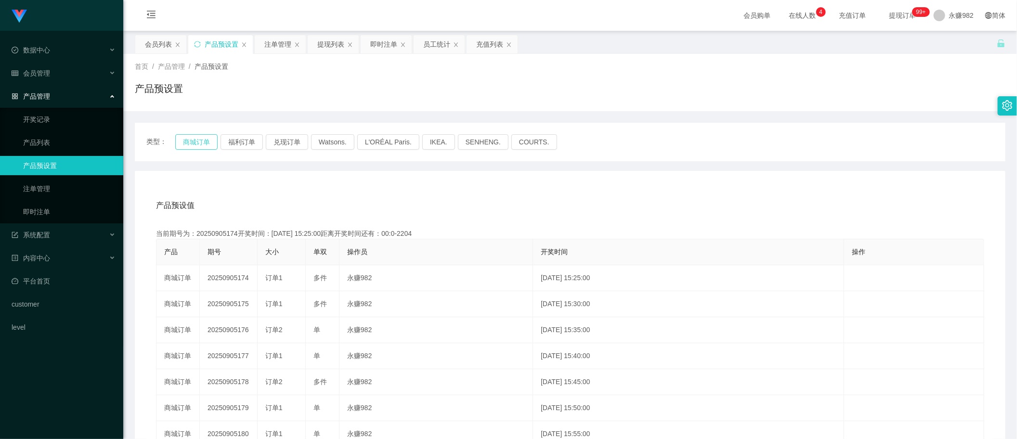
click at [200, 141] on button "商城订单" at bounding box center [196, 141] width 42 height 15
click at [195, 147] on button "商城订单" at bounding box center [196, 141] width 42 height 15
click at [275, 51] on div "注单管理" at bounding box center [277, 44] width 27 height 18
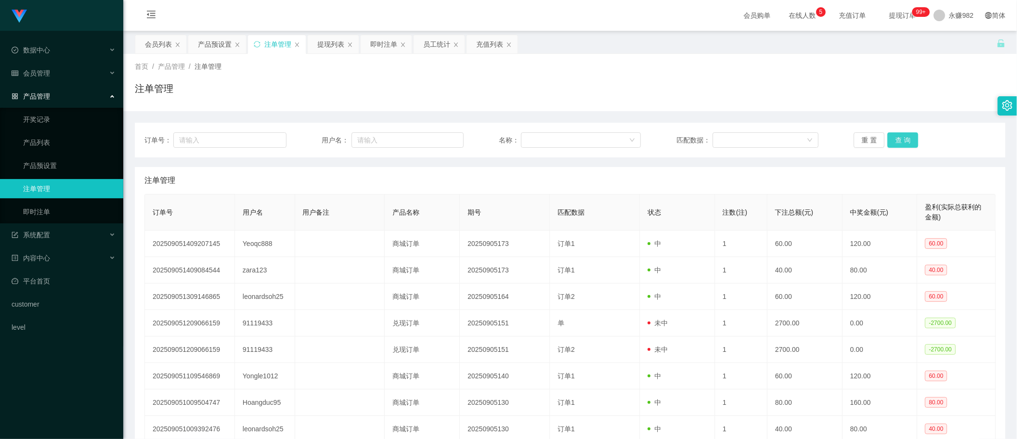
click at [889, 141] on button "查 询" at bounding box center [902, 139] width 31 height 15
drag, startPoint x: 390, startPoint y: 179, endPoint x: 619, endPoint y: 165, distance: 229.6
click at [390, 179] on div "注单管理" at bounding box center [569, 180] width 851 height 27
click at [897, 142] on button "查 询" at bounding box center [902, 139] width 31 height 15
click at [210, 48] on div "产品预设置" at bounding box center [215, 44] width 34 height 18
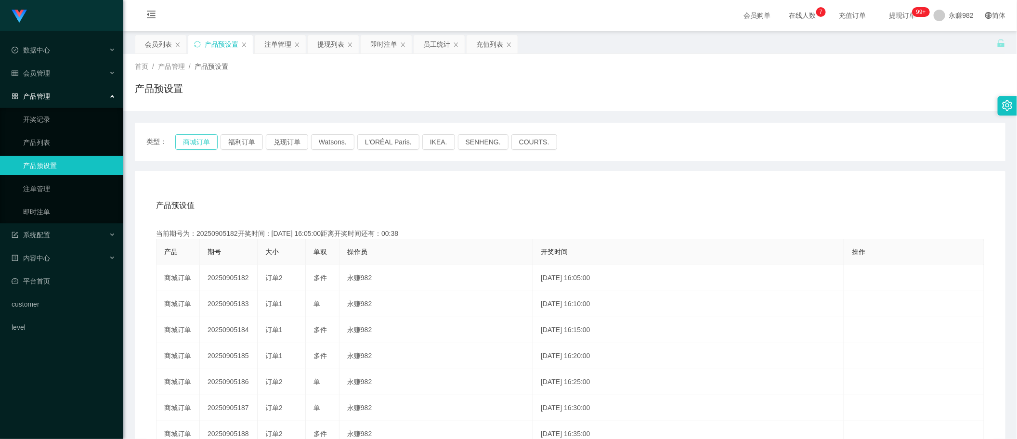
click at [191, 140] on button "商城订单" at bounding box center [196, 141] width 42 height 15
click at [280, 45] on div "注单管理" at bounding box center [277, 44] width 27 height 18
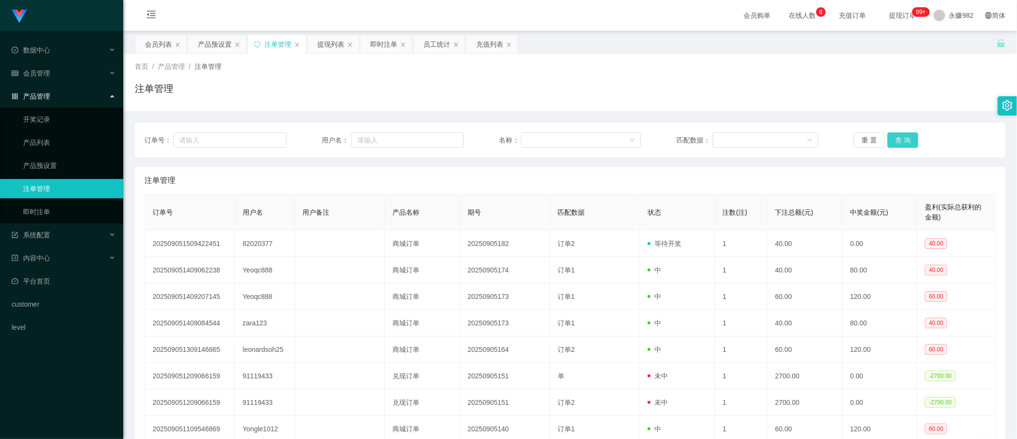
click at [908, 142] on button "查 询" at bounding box center [902, 139] width 31 height 15
click at [907, 141] on button "查 询" at bounding box center [902, 139] width 31 height 15
click at [910, 136] on button "查 询" at bounding box center [902, 139] width 31 height 15
click at [896, 144] on button "查 询" at bounding box center [902, 139] width 31 height 15
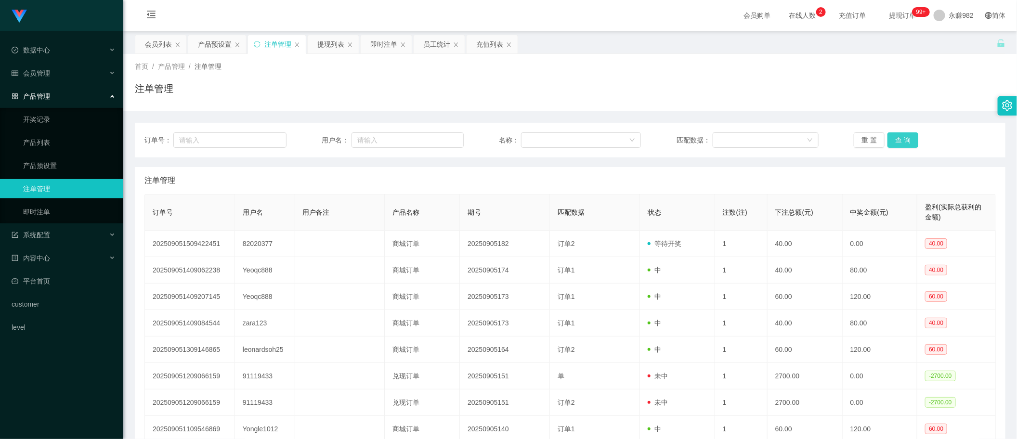
click at [896, 143] on button "查 询" at bounding box center [902, 139] width 31 height 15
click at [900, 142] on button "查 询" at bounding box center [902, 139] width 31 height 15
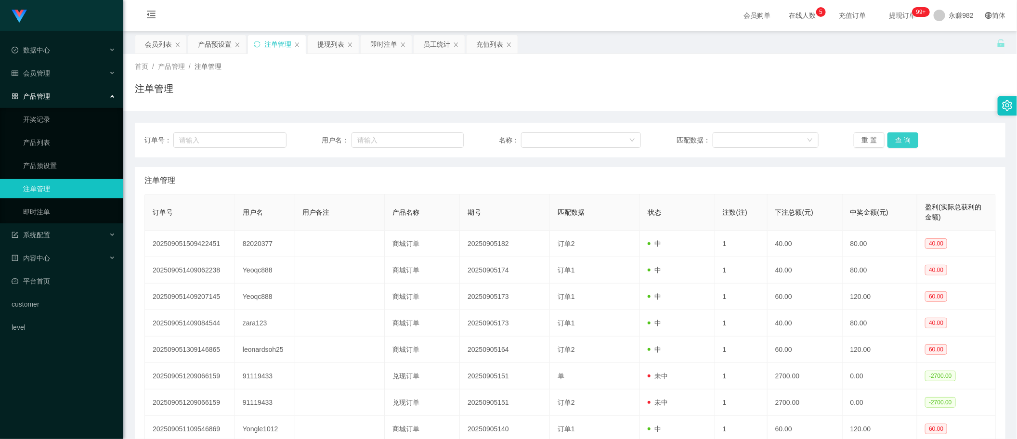
click at [900, 142] on button "查 询" at bounding box center [902, 139] width 31 height 15
click at [159, 53] on div "会员列表" at bounding box center [158, 44] width 27 height 18
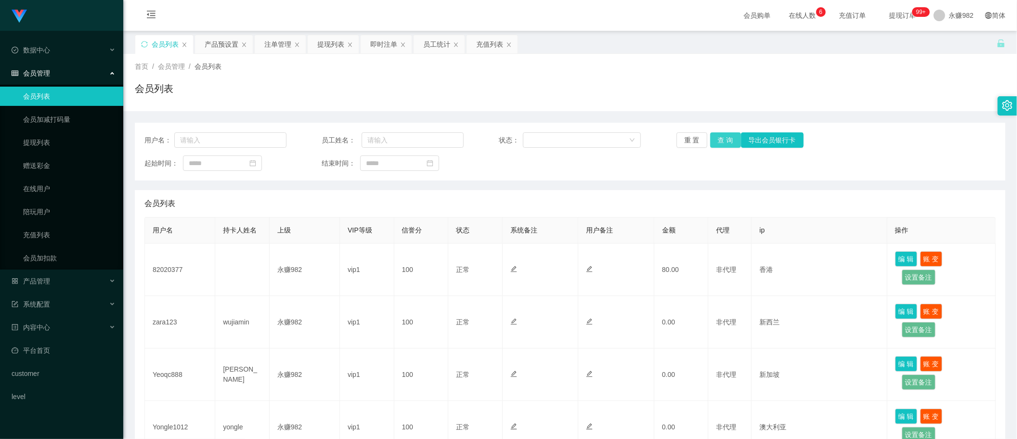
click at [725, 140] on button "查 询" at bounding box center [725, 139] width 31 height 15
click at [721, 145] on button "查 询" at bounding box center [725, 139] width 31 height 15
click at [484, 40] on div "充值列表" at bounding box center [489, 44] width 27 height 18
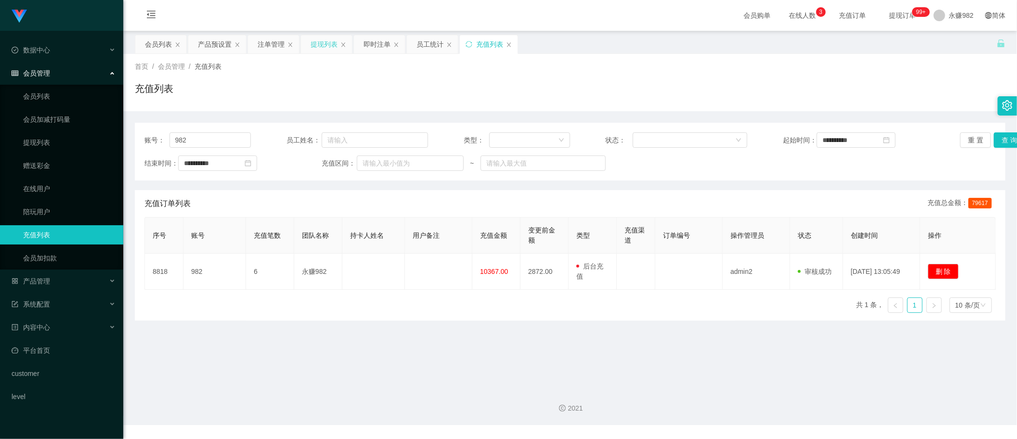
click at [331, 44] on div "提现列表" at bounding box center [324, 44] width 27 height 18
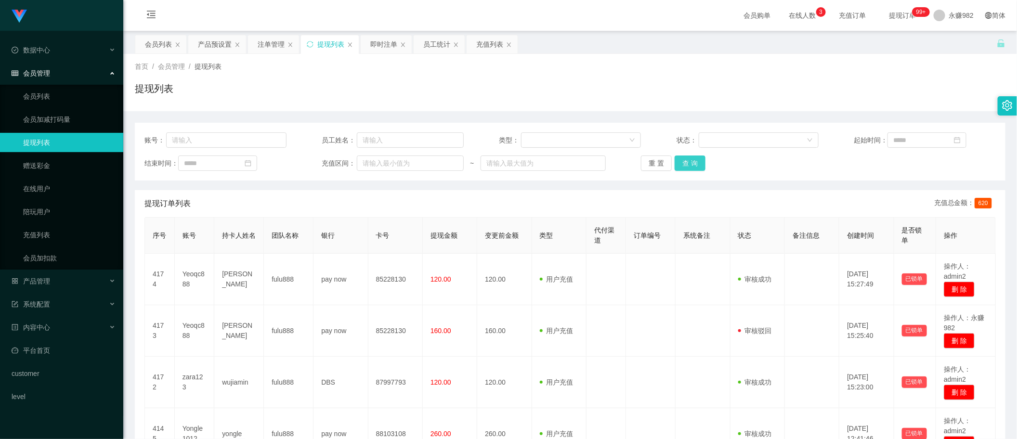
click at [682, 169] on button "查 询" at bounding box center [689, 162] width 31 height 15
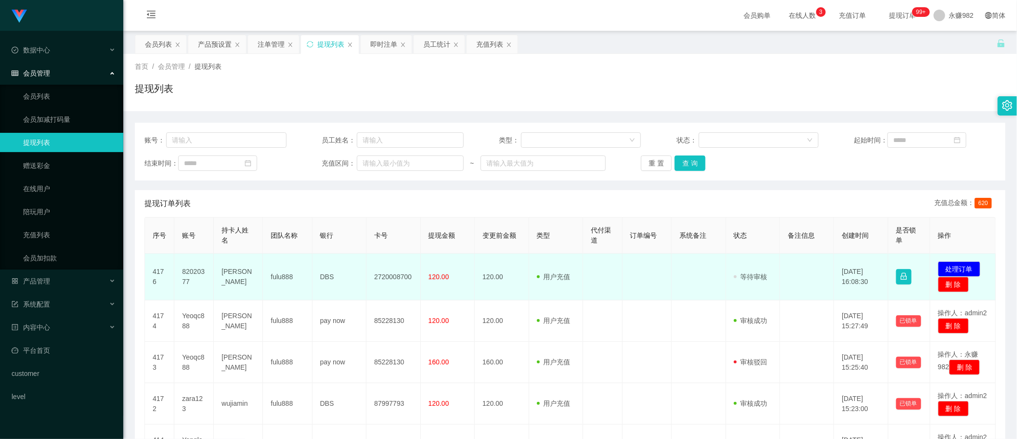
click at [194, 272] on td "82020377" at bounding box center [193, 277] width 39 height 47
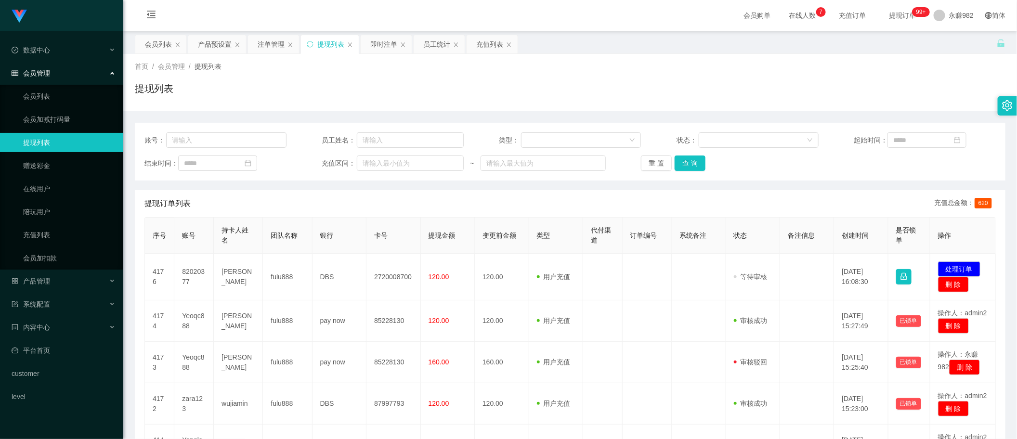
click at [394, 207] on div "提现订单列表 充值总金额： 620" at bounding box center [569, 203] width 851 height 27
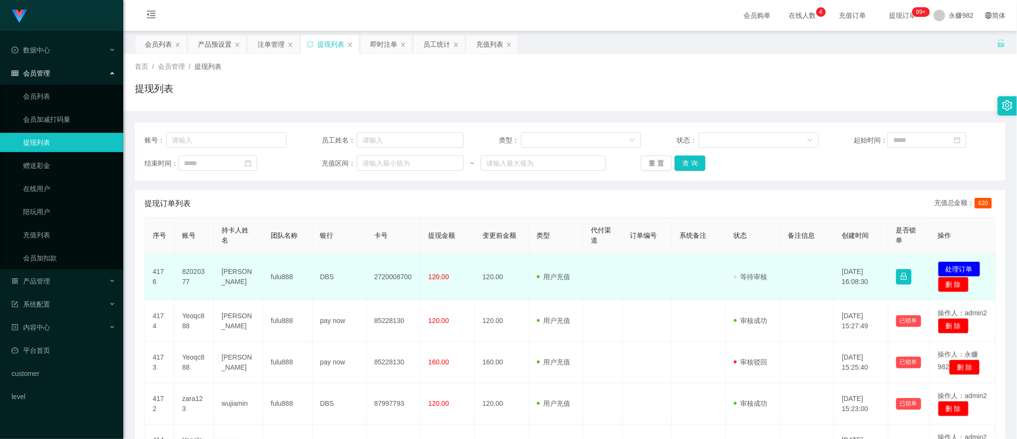
click at [237, 282] on td "[PERSON_NAME]" at bounding box center [238, 277] width 49 height 47
click at [239, 280] on td "[PERSON_NAME]" at bounding box center [238, 277] width 49 height 47
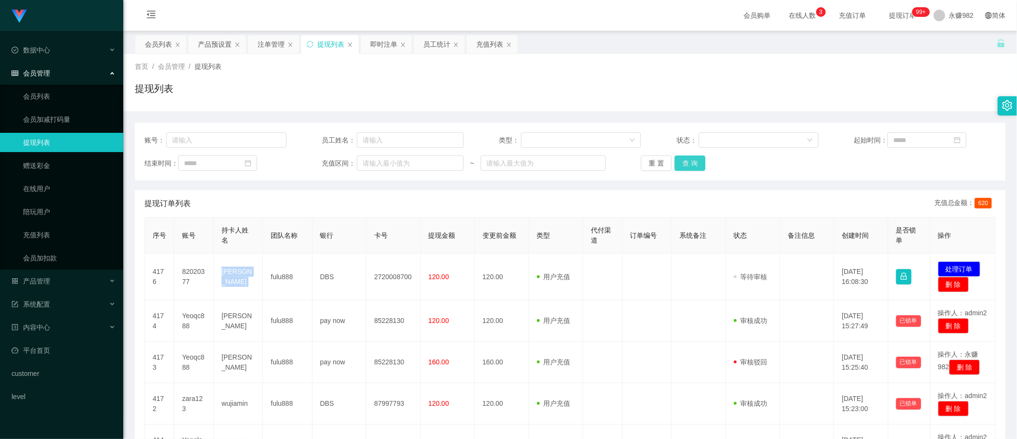
click at [688, 157] on button "查 询" at bounding box center [689, 162] width 31 height 15
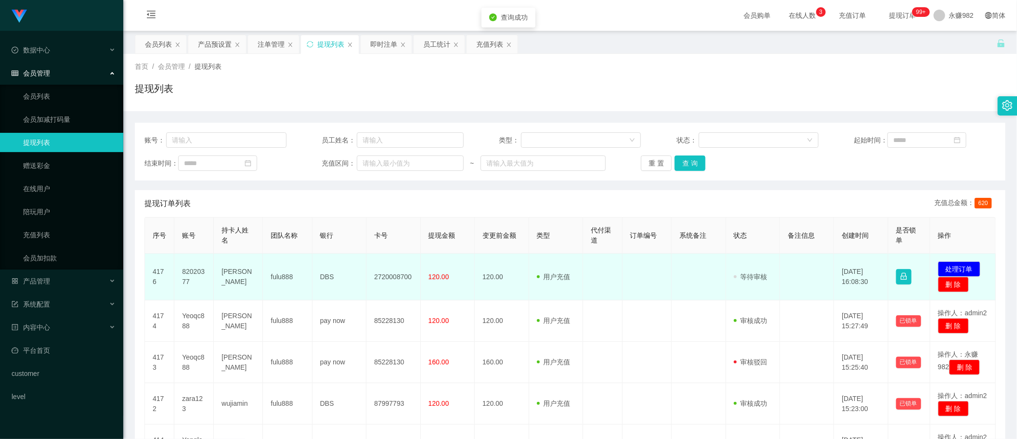
click at [196, 268] on td "82020377" at bounding box center [193, 277] width 39 height 47
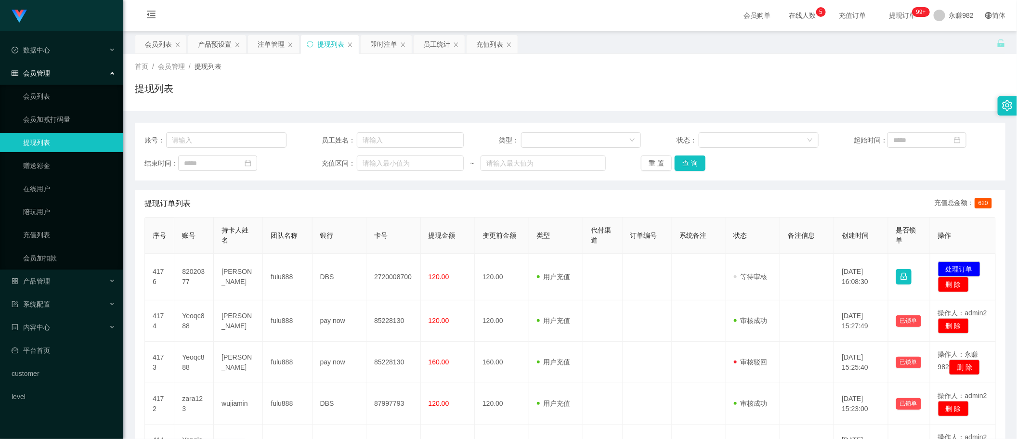
click at [639, 82] on div "提现列表" at bounding box center [570, 92] width 870 height 22
click at [679, 161] on button "查 询" at bounding box center [689, 162] width 31 height 15
